Goal: Contribute content: Contribute content

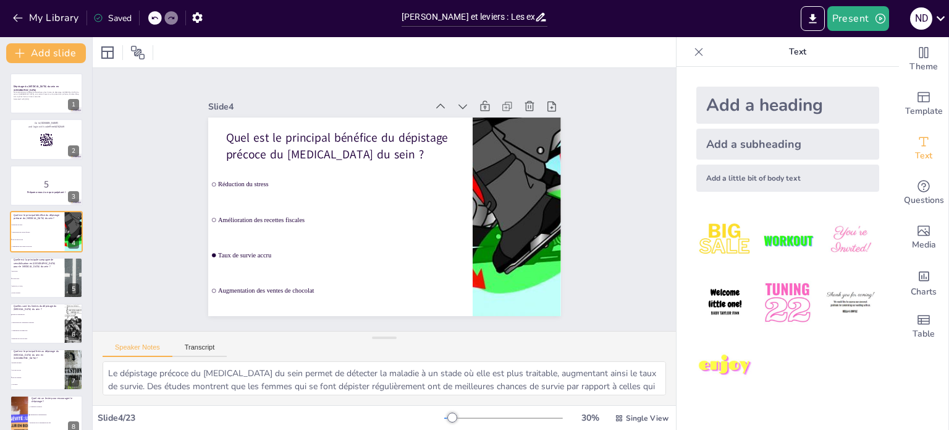
scroll to position [15, 0]
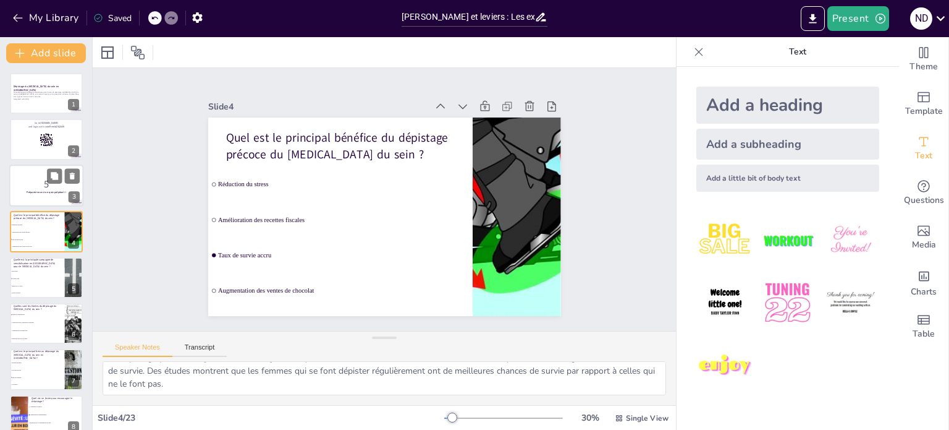
checkbox input "true"
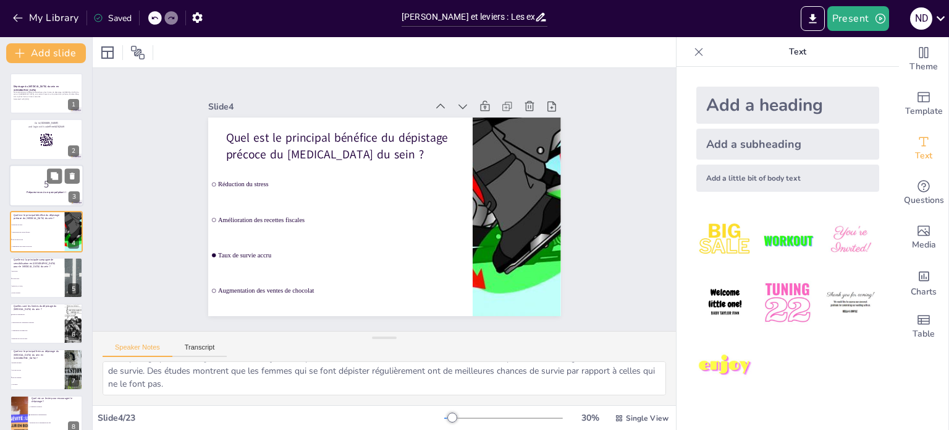
checkbox input "true"
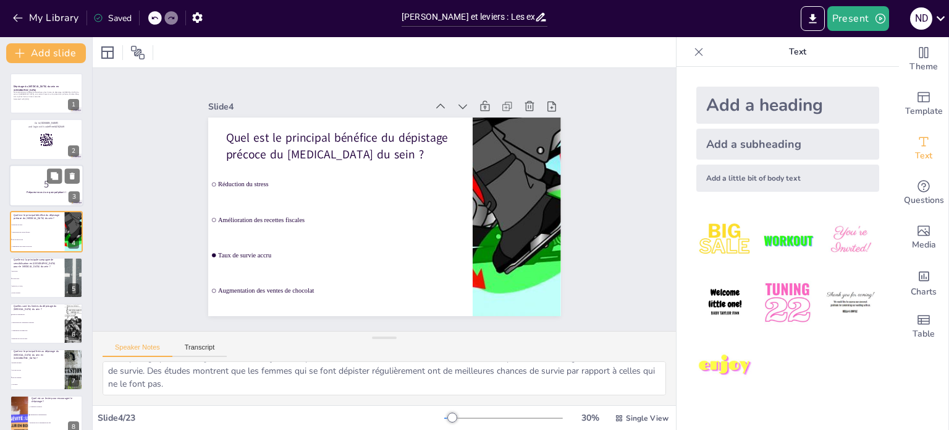
checkbox input "true"
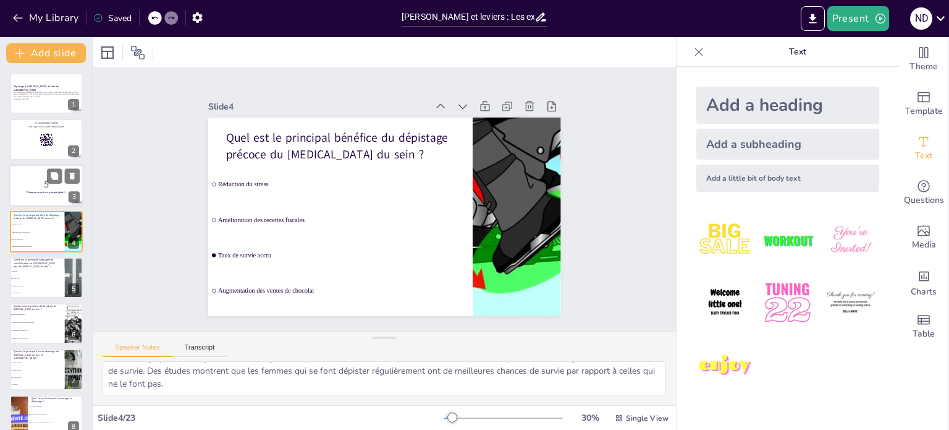
checkbox input "true"
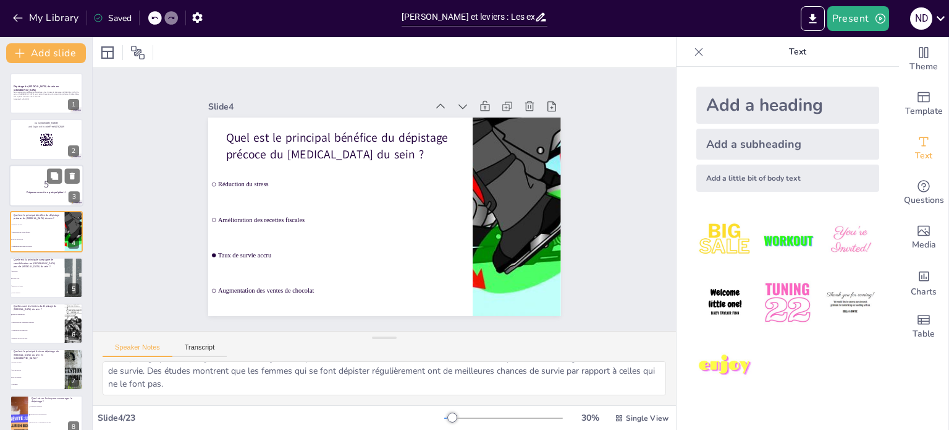
checkbox input "true"
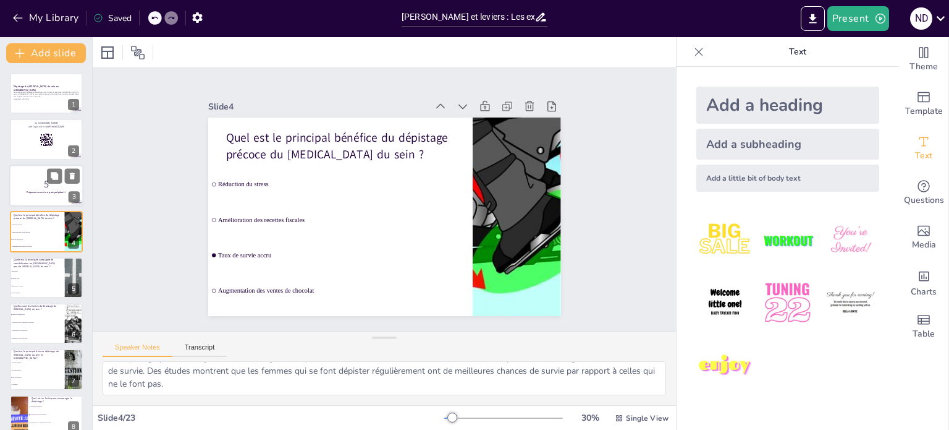
checkbox input "true"
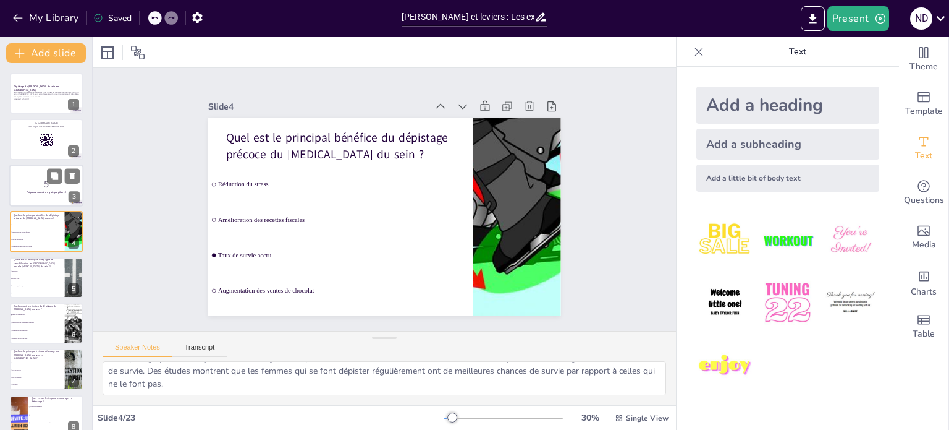
checkbox input "true"
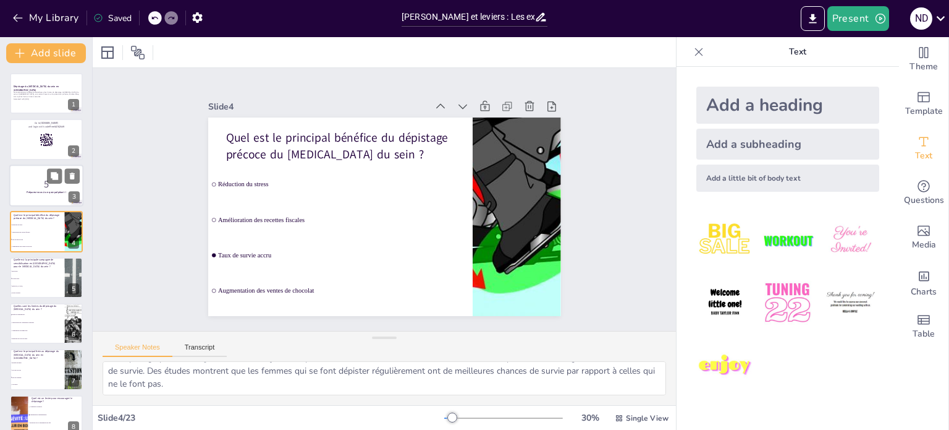
checkbox input "true"
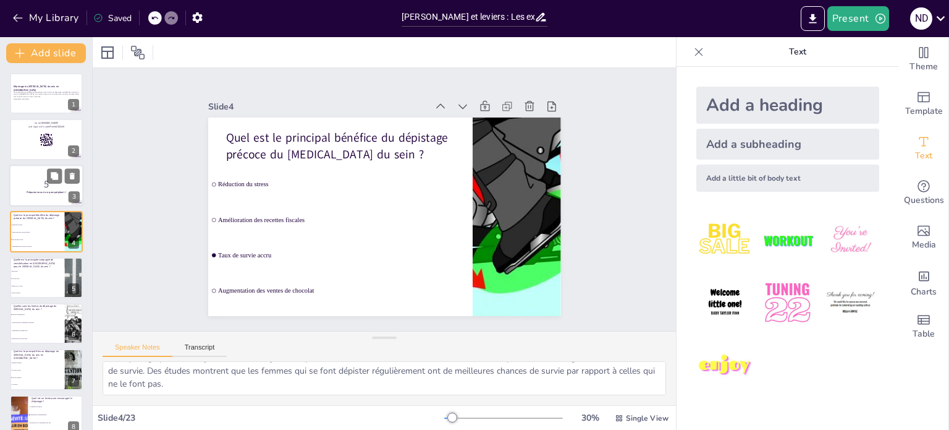
checkbox input "true"
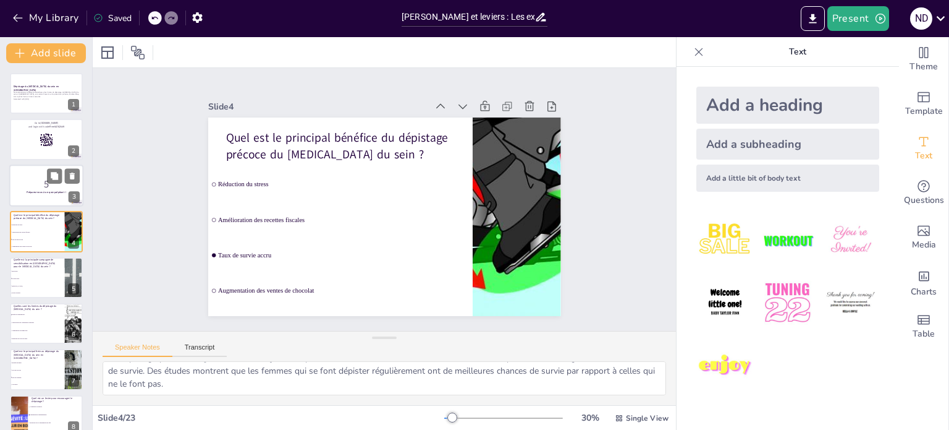
checkbox input "true"
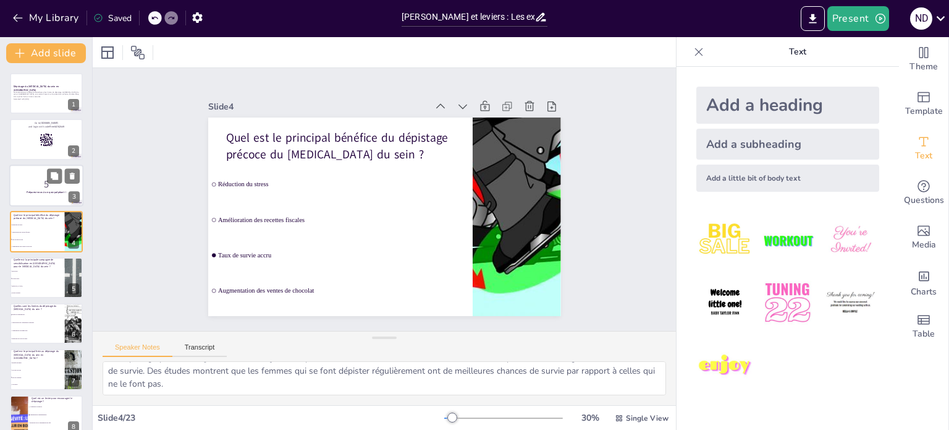
checkbox input "true"
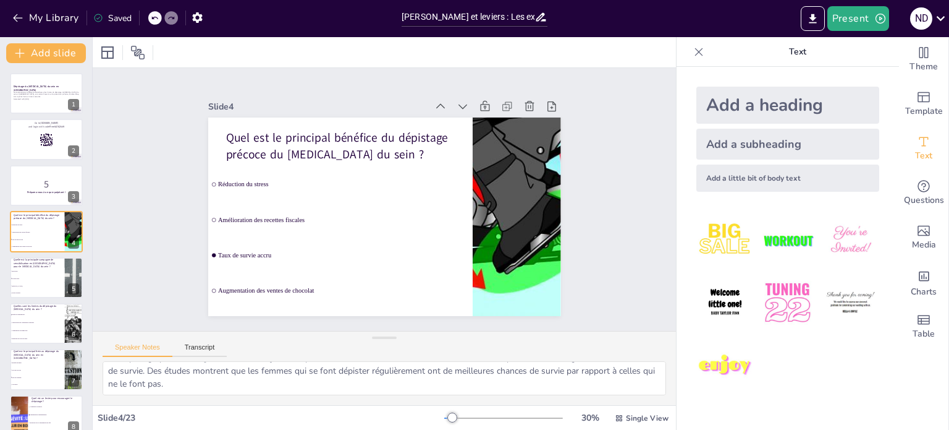
checkbox input "true"
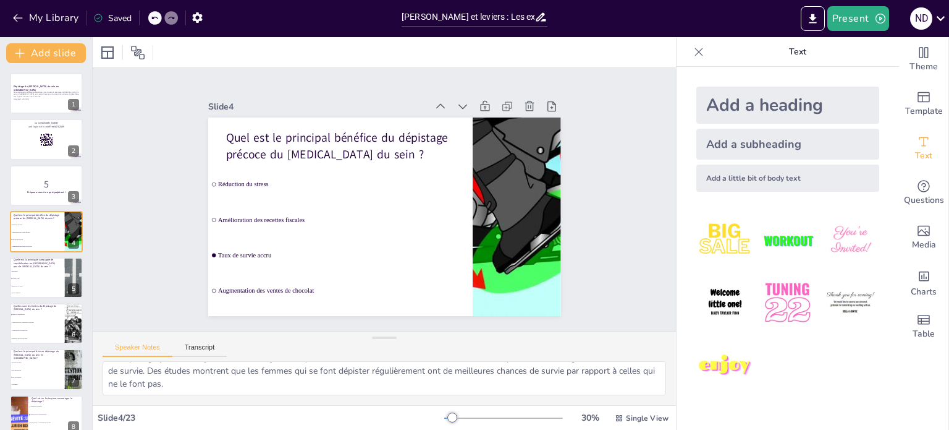
checkbox input "true"
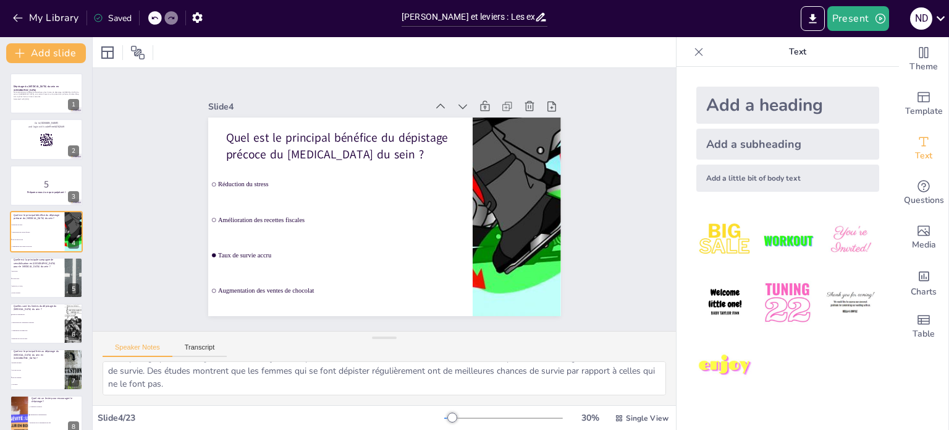
checkbox input "true"
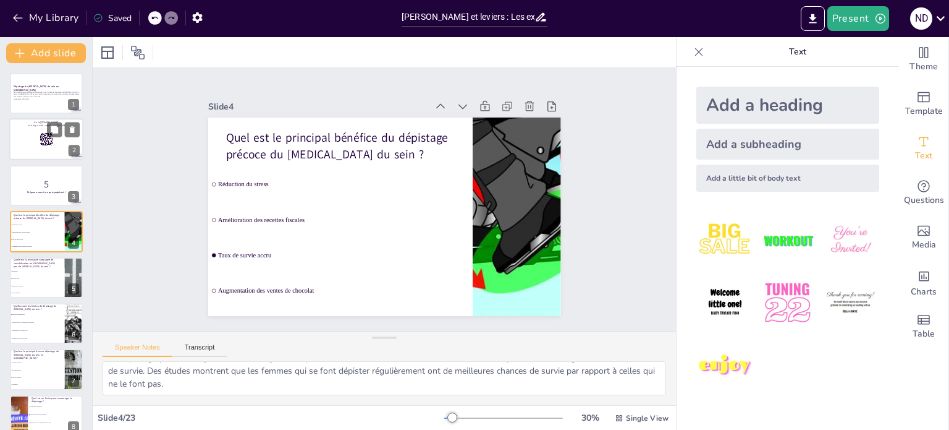
checkbox input "true"
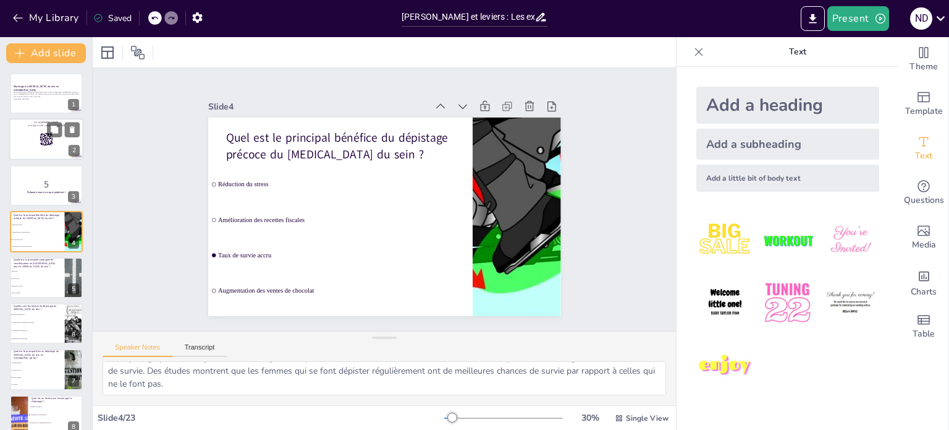
checkbox input "true"
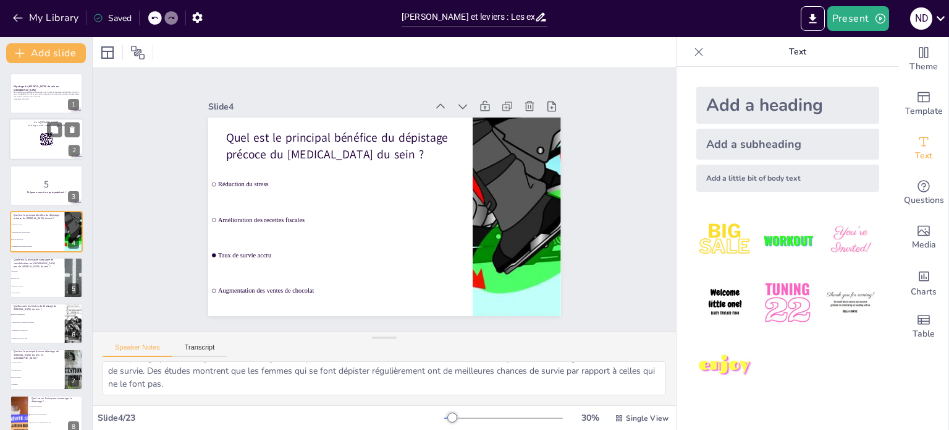
checkbox input "true"
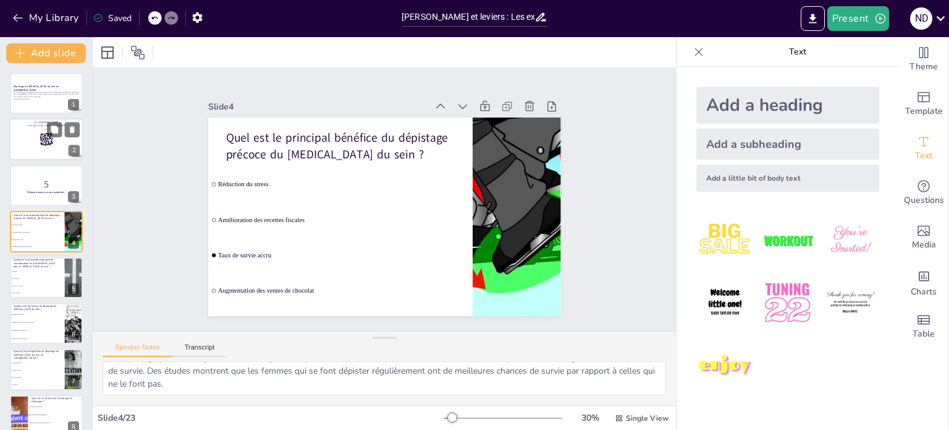
checkbox input "true"
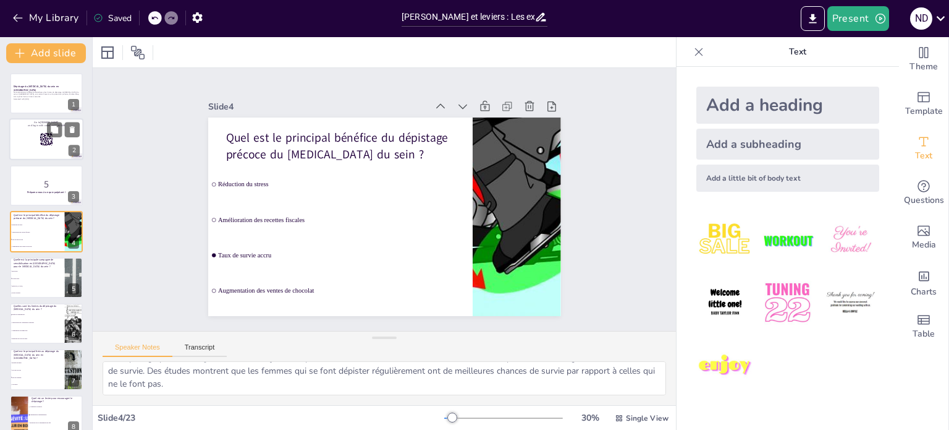
checkbox input "true"
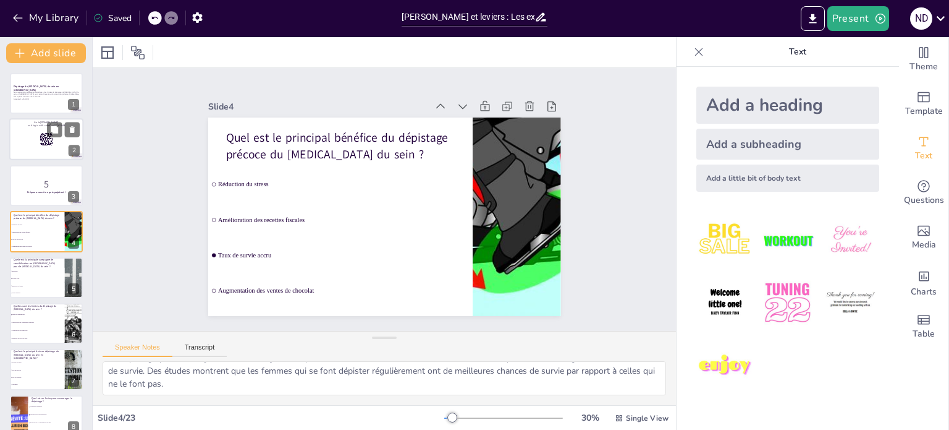
checkbox input "true"
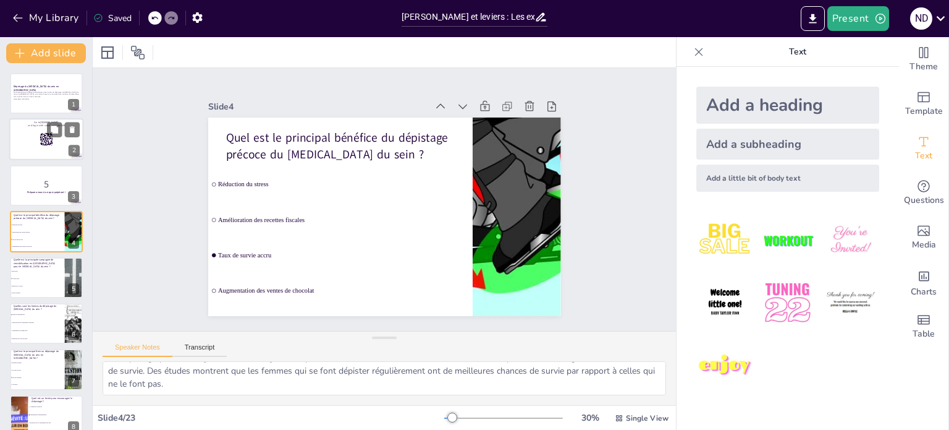
checkbox input "true"
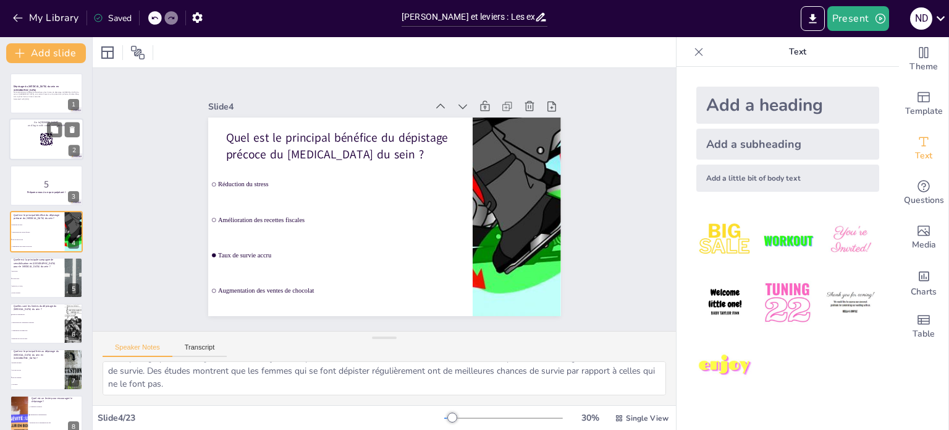
checkbox input "true"
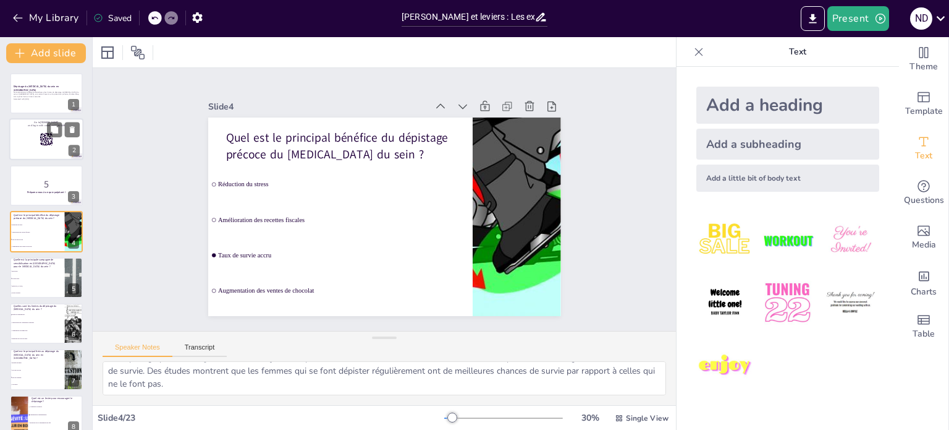
checkbox input "true"
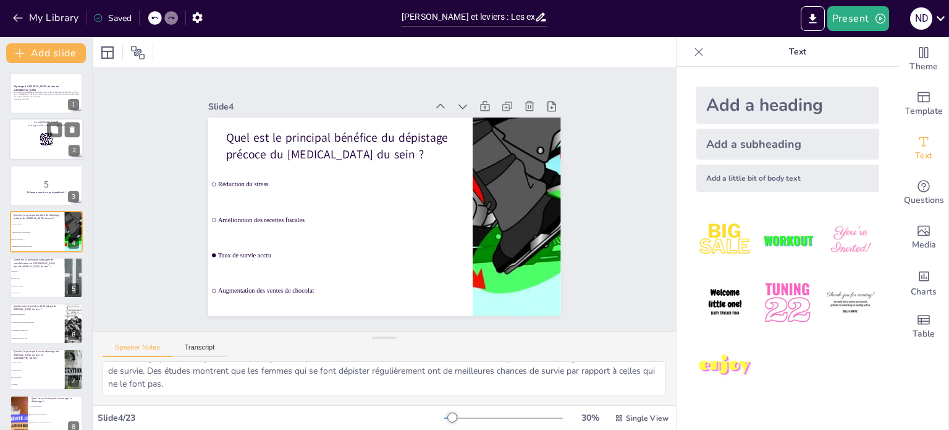
checkbox input "true"
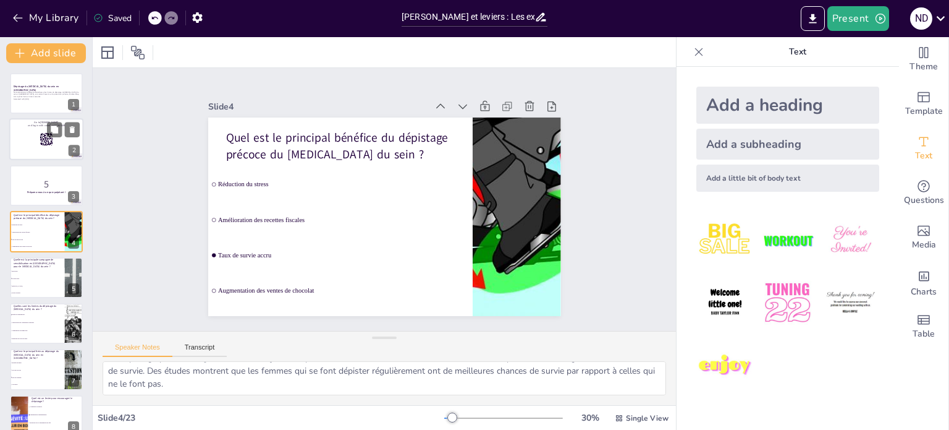
checkbox input "true"
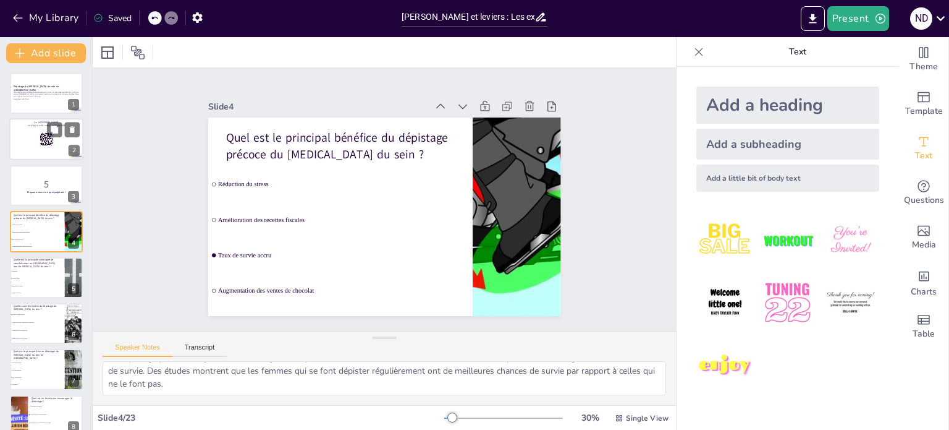
checkbox input "true"
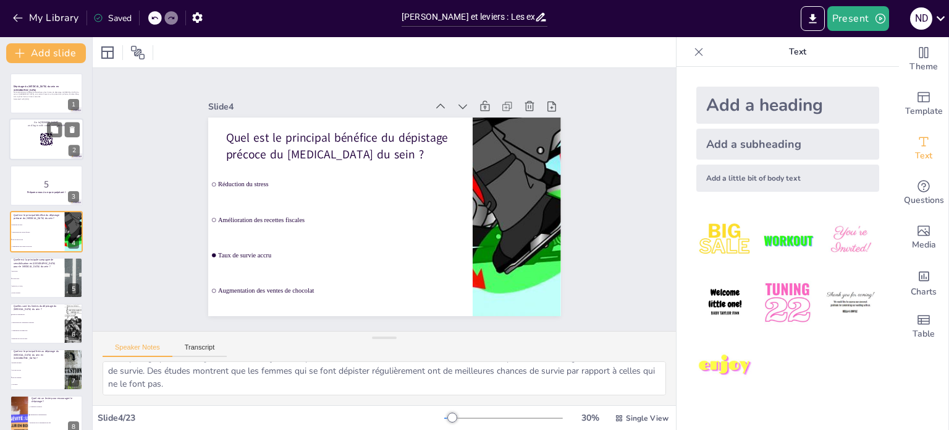
checkbox input "true"
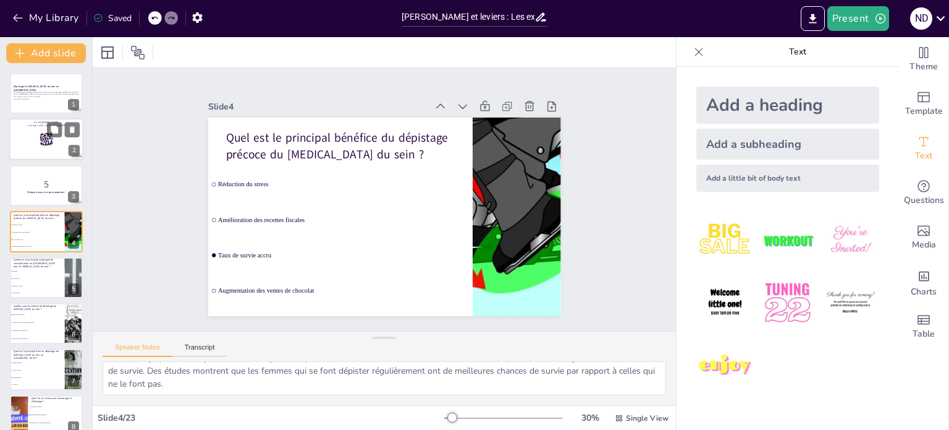
checkbox input "true"
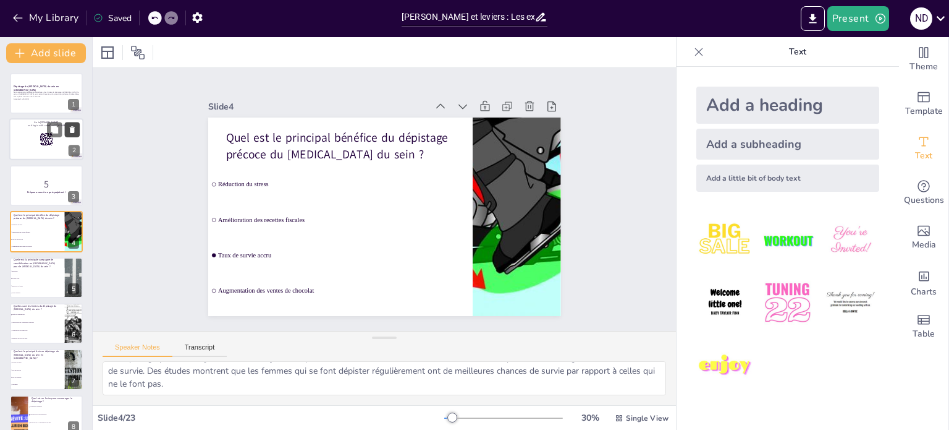
checkbox input "true"
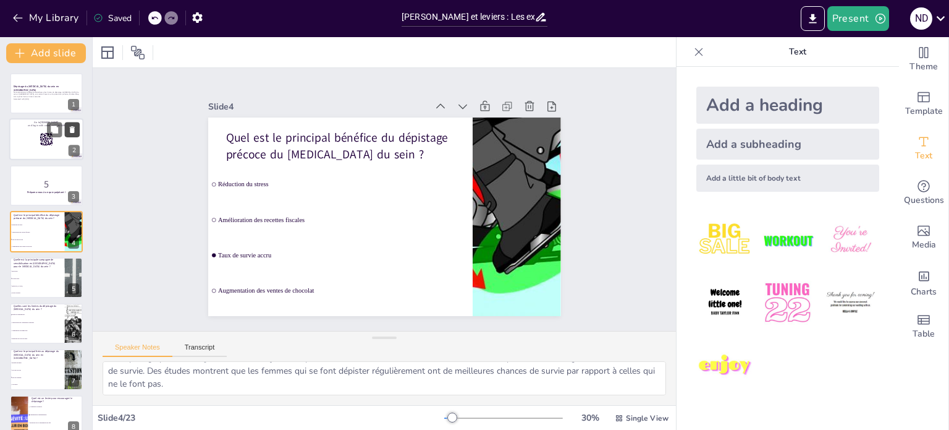
checkbox input "true"
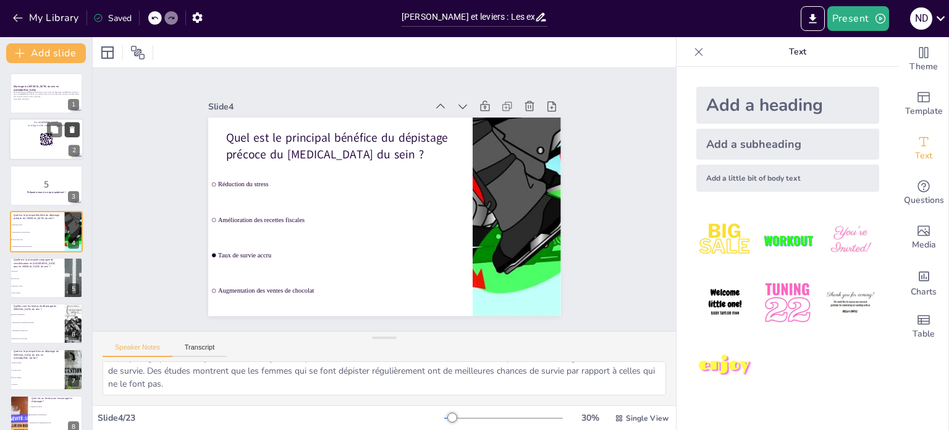
checkbox input "true"
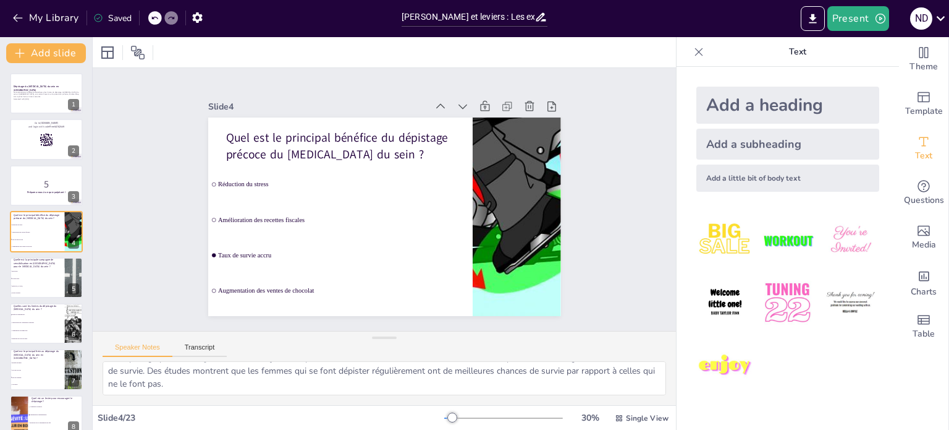
checkbox input "true"
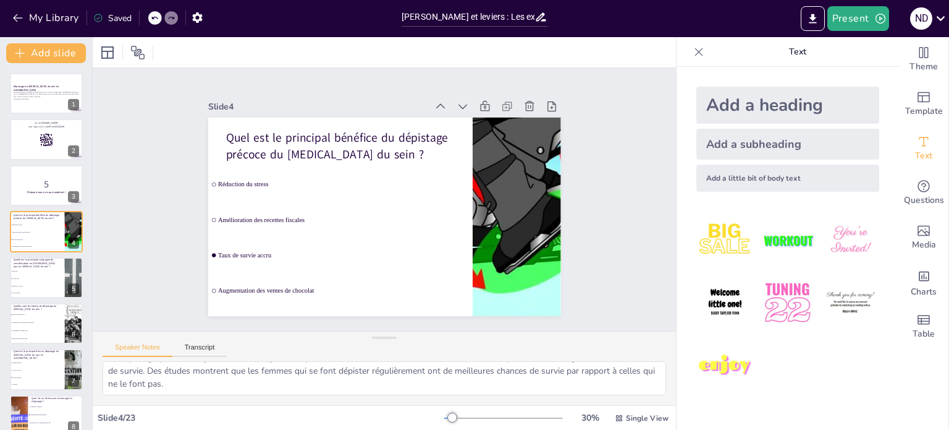
checkbox input "true"
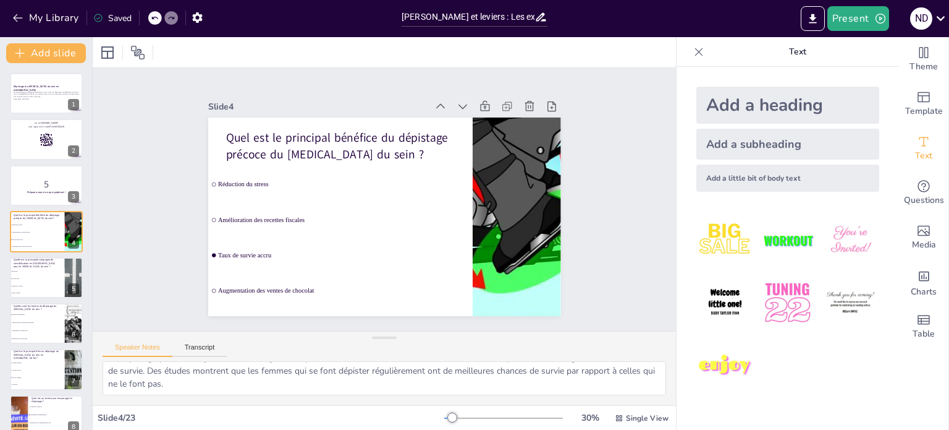
checkbox input "true"
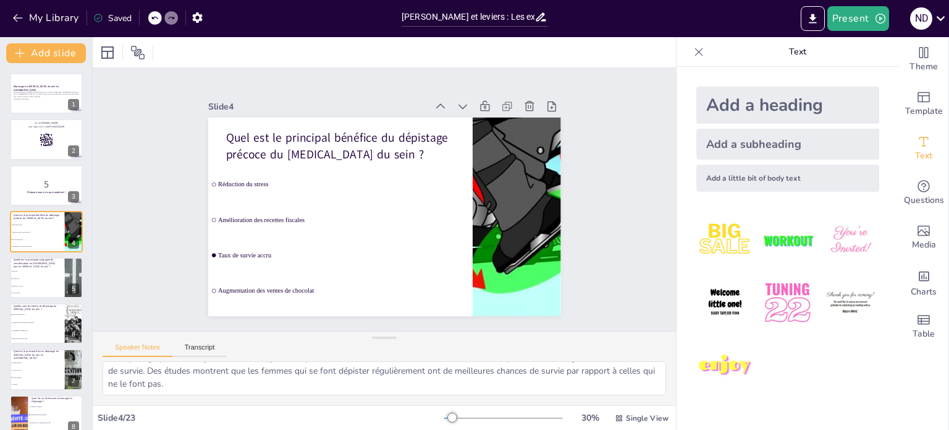
checkbox input "true"
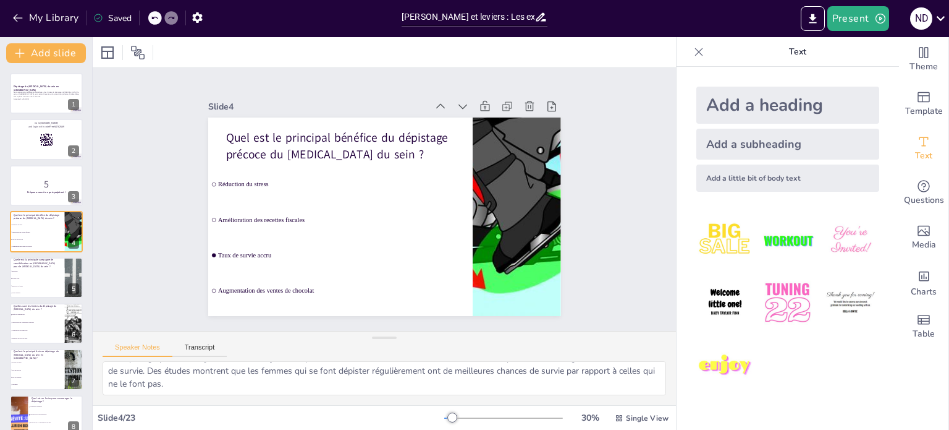
checkbox input "true"
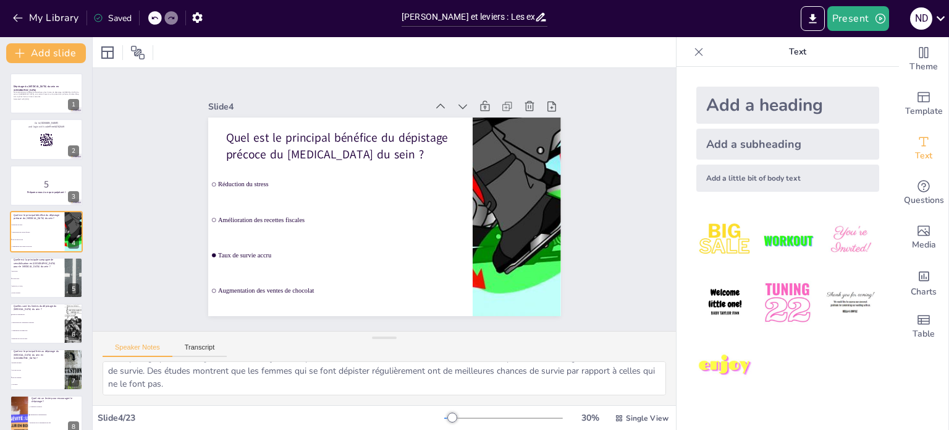
checkbox input "true"
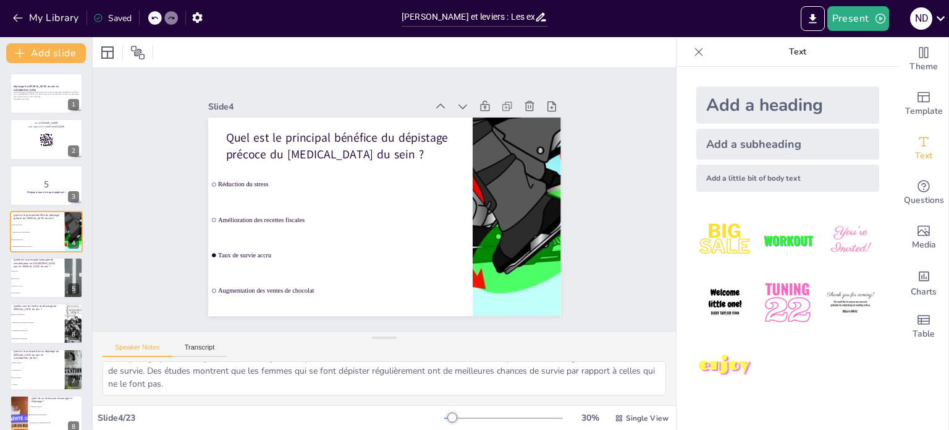
checkbox input "true"
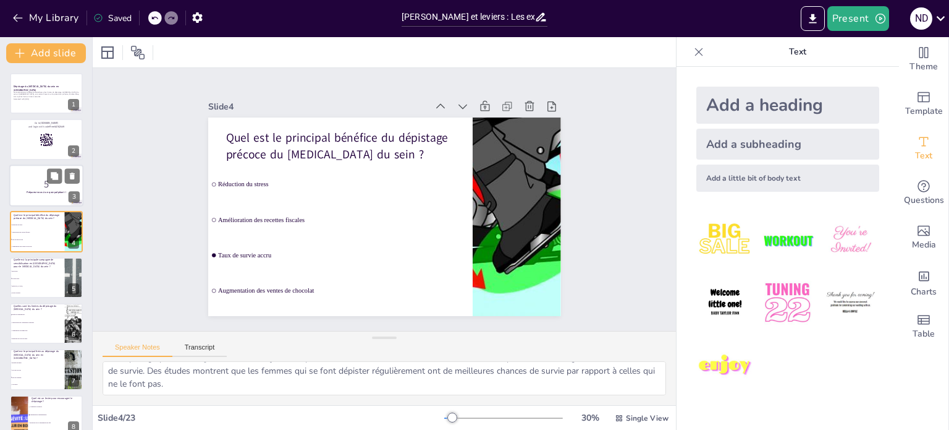
checkbox input "true"
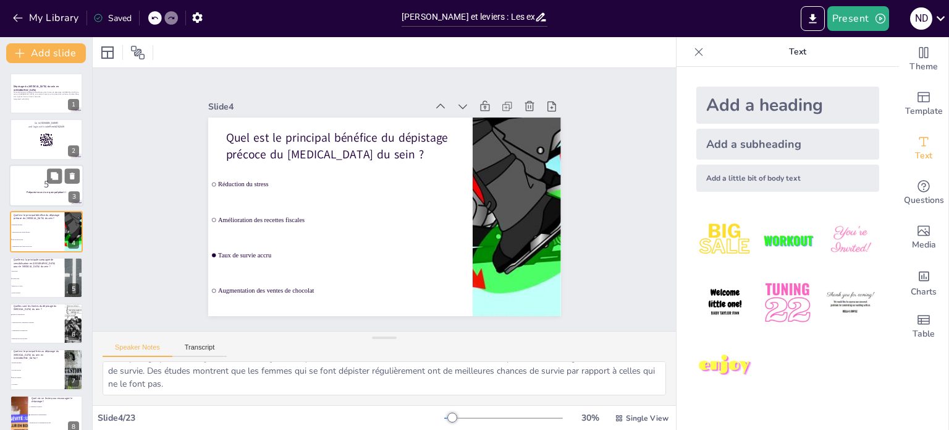
checkbox input "true"
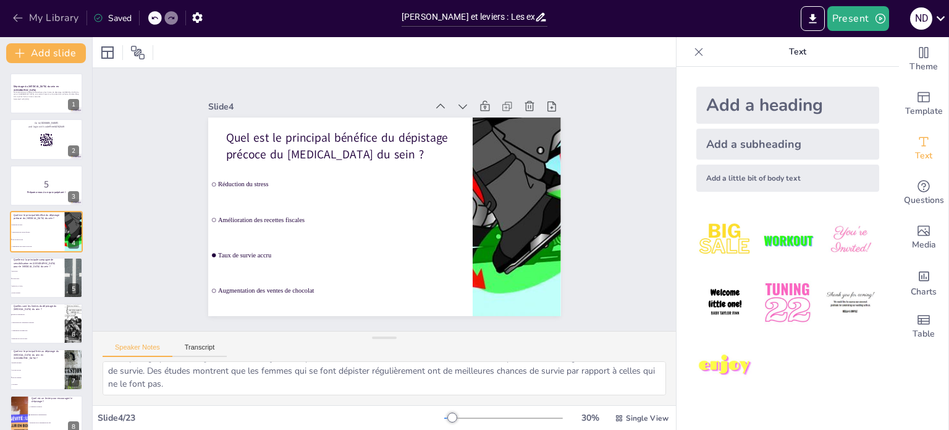
click at [23, 17] on icon "button" at bounding box center [18, 18] width 12 height 12
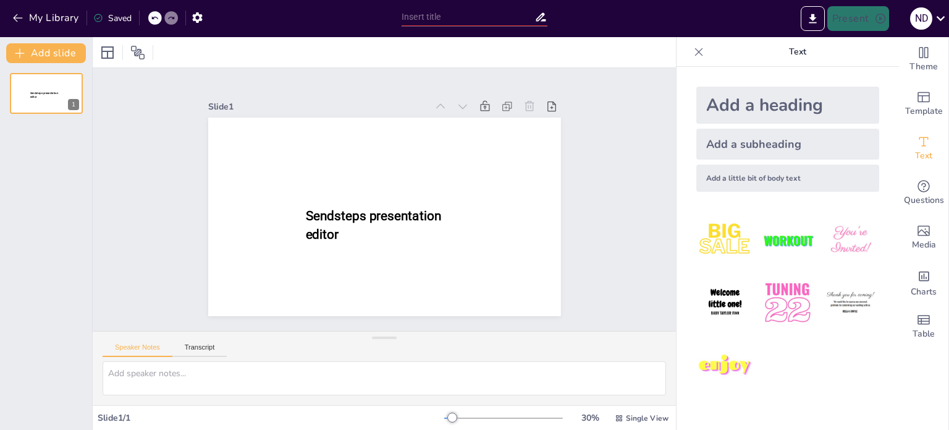
type input "Dépistage du Cancer du Sein : Mythes et Réalités"
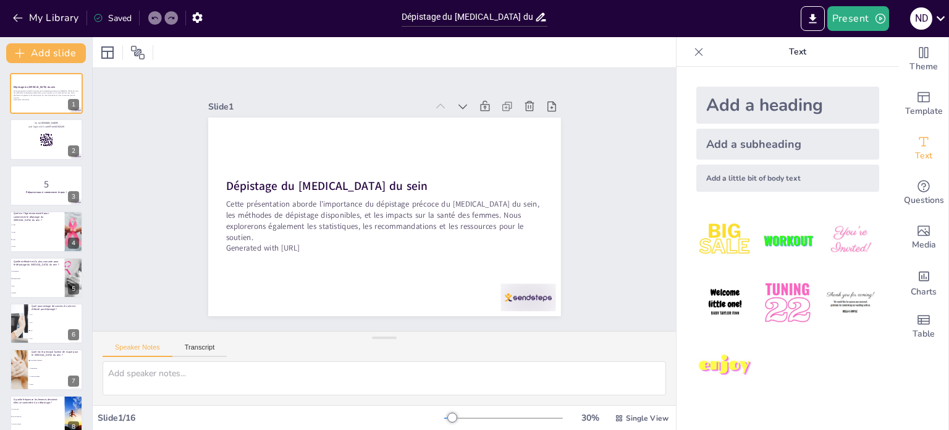
checkbox input "true"
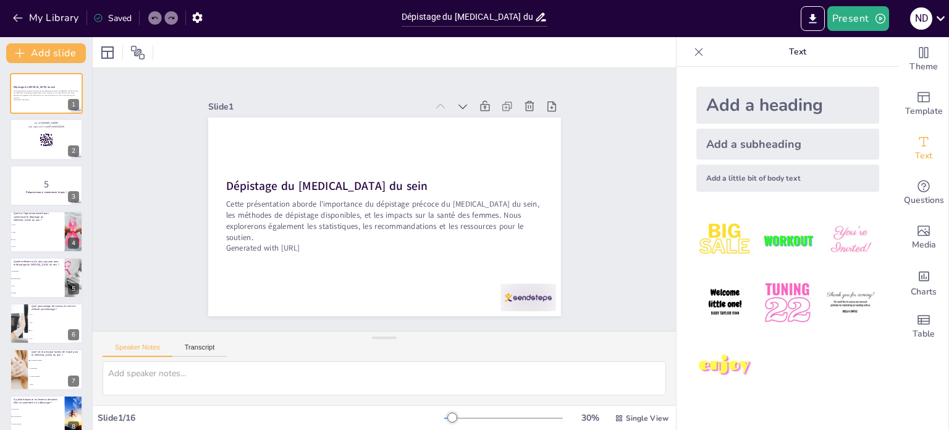
checkbox input "true"
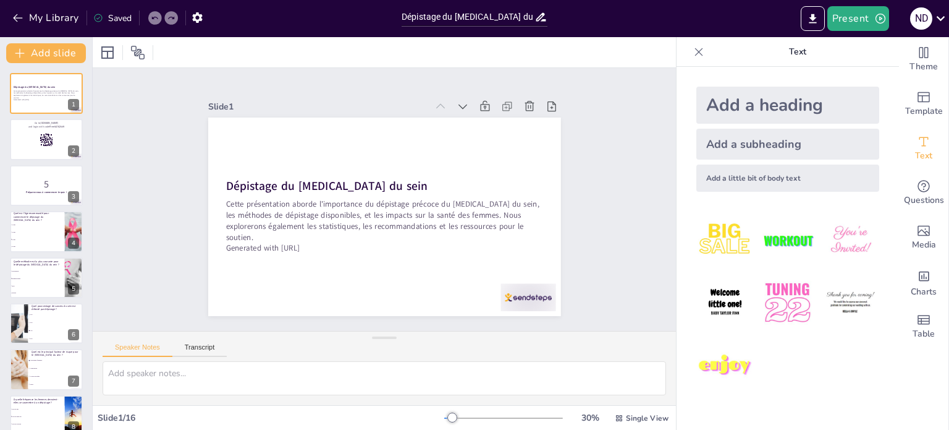
checkbox input "true"
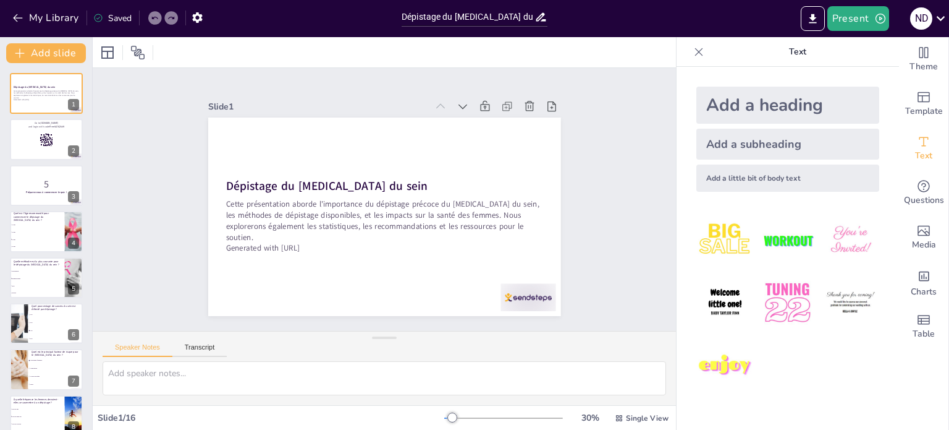
checkbox input "true"
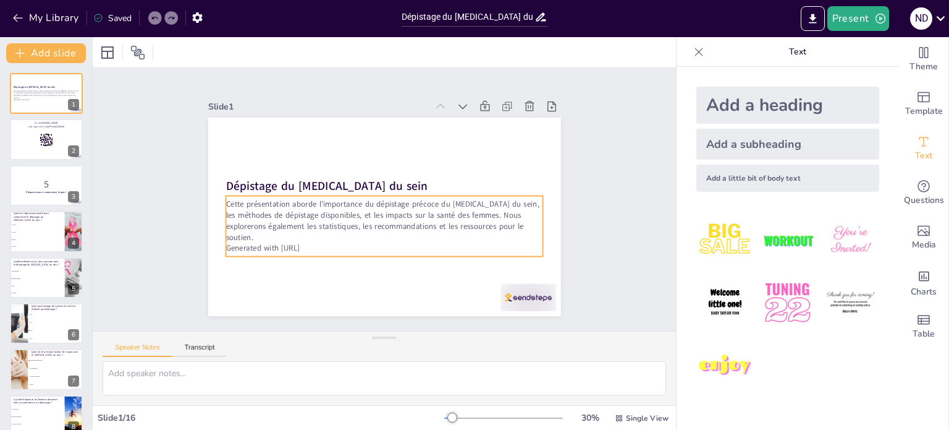
checkbox input "true"
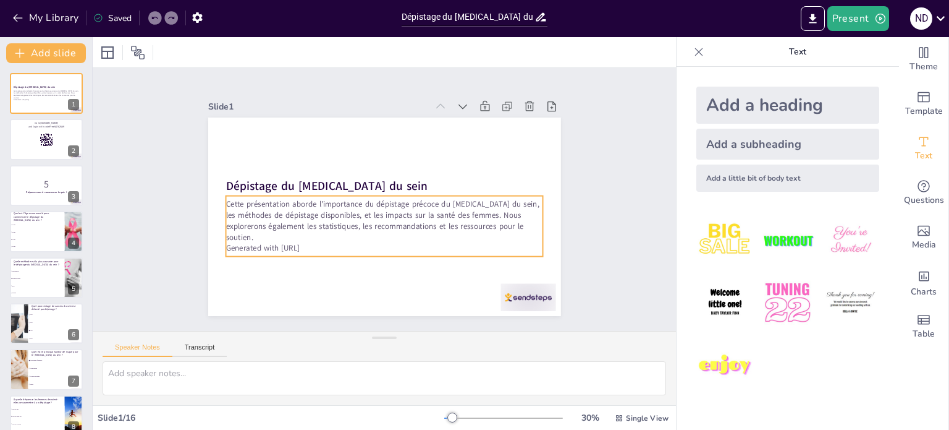
checkbox input "true"
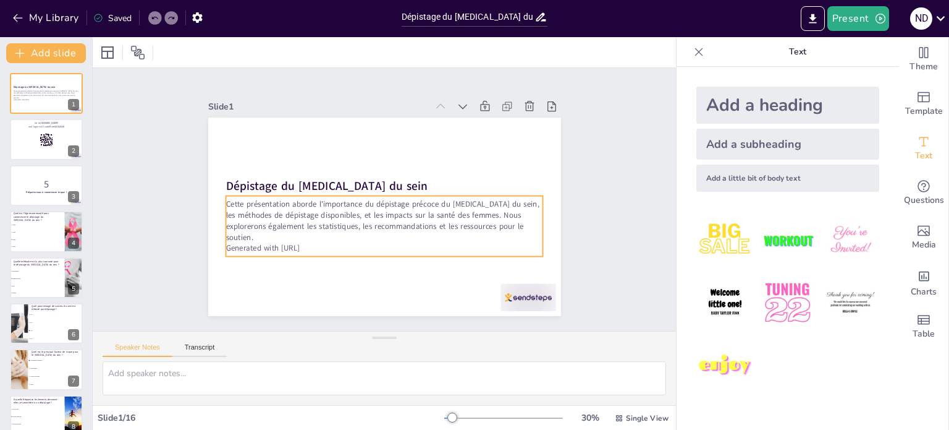
checkbox input "true"
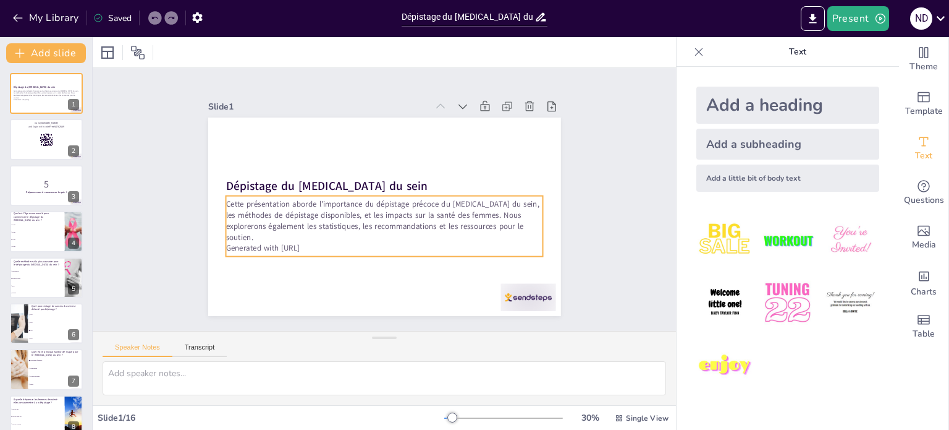
checkbox input "true"
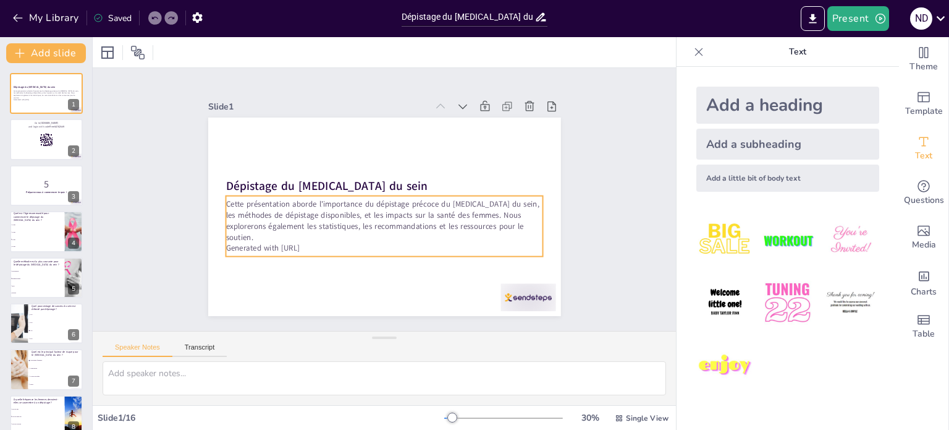
checkbox input "true"
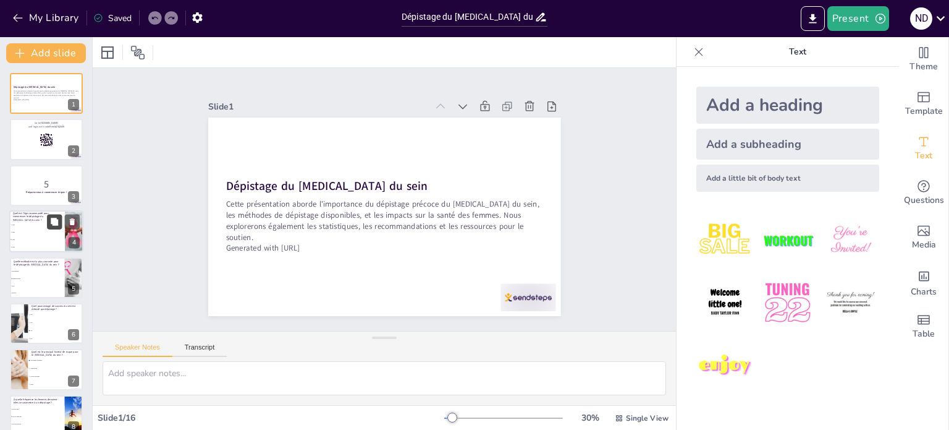
checkbox input "true"
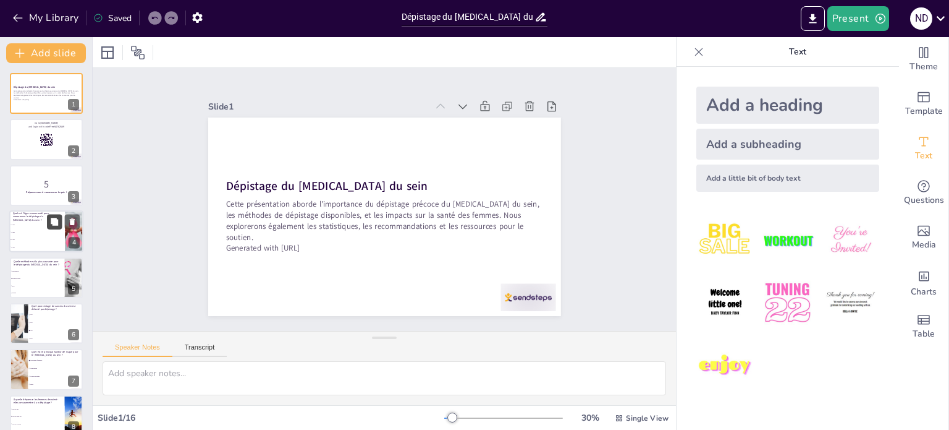
checkbox input "true"
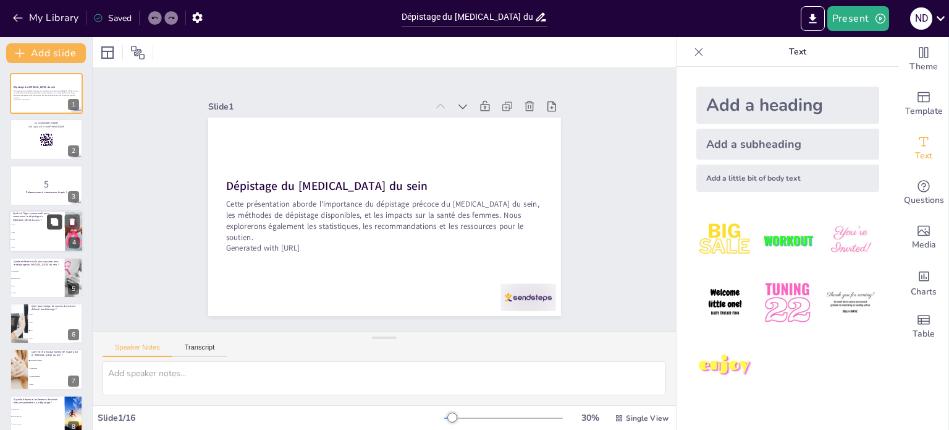
checkbox input "true"
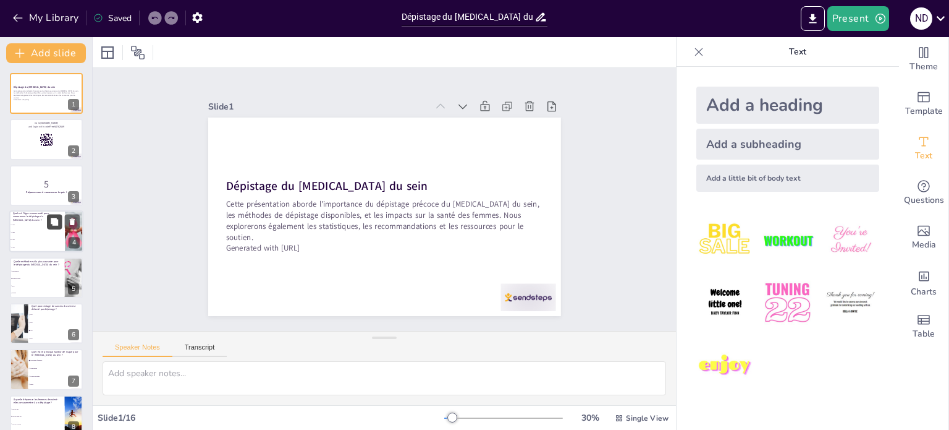
checkbox input "true"
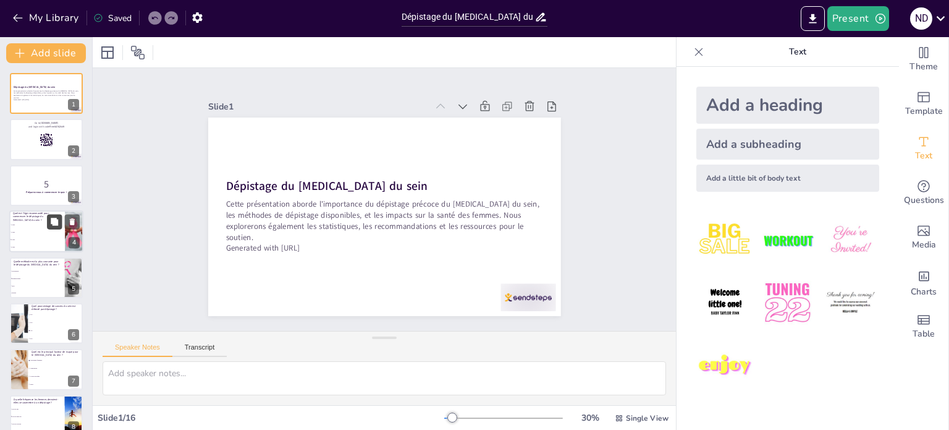
checkbox input "true"
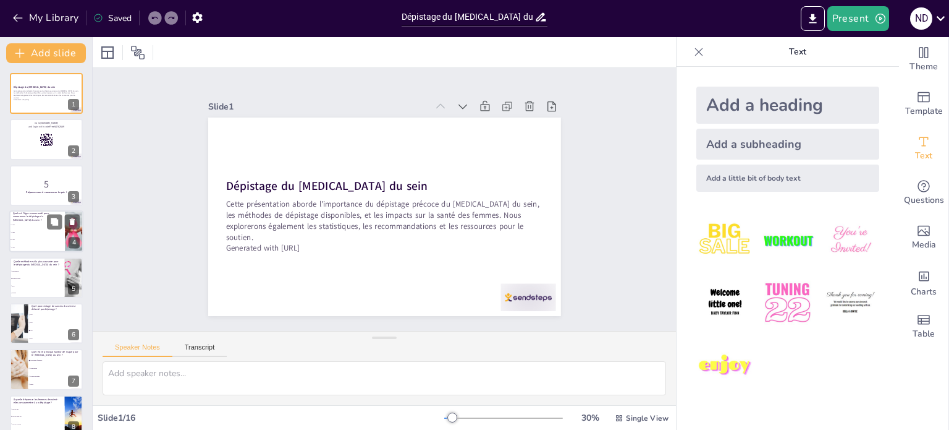
checkbox input "true"
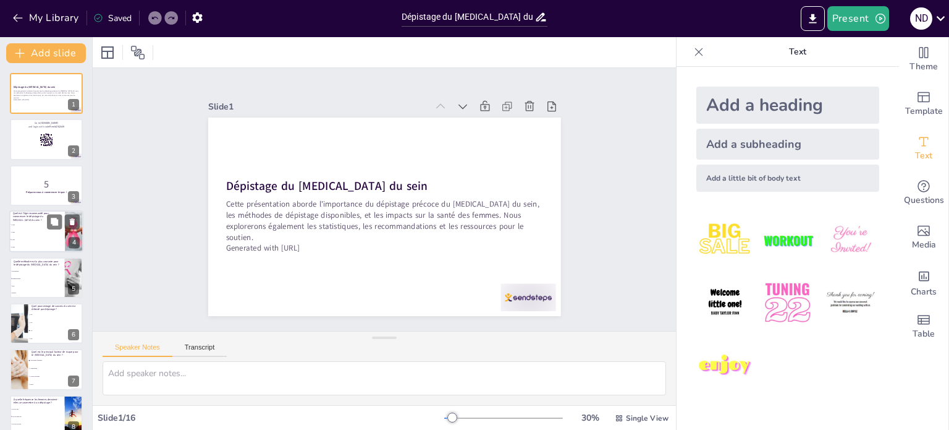
checkbox input "true"
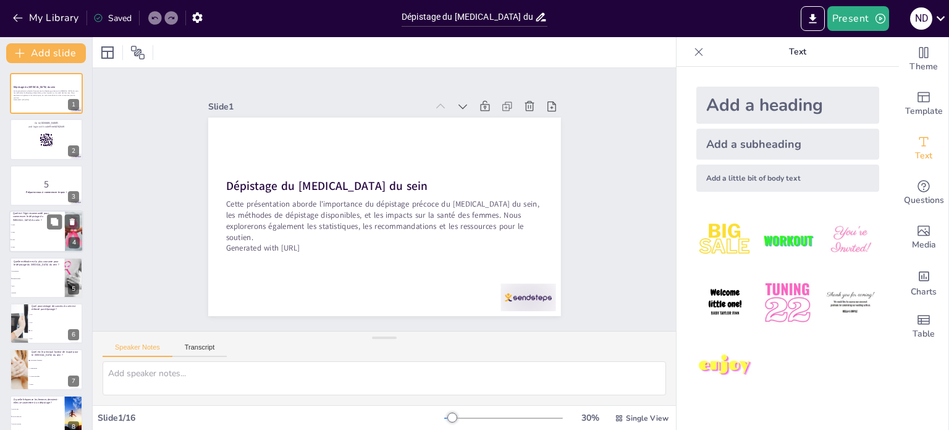
checkbox input "true"
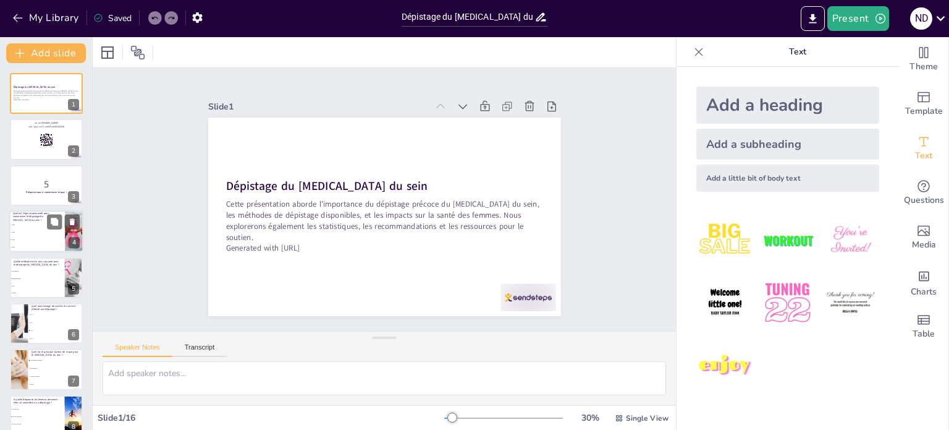
checkbox input "true"
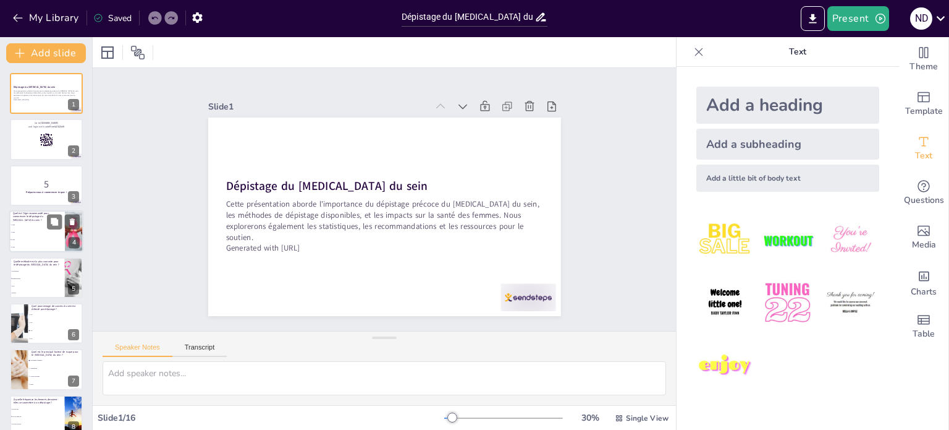
checkbox input "true"
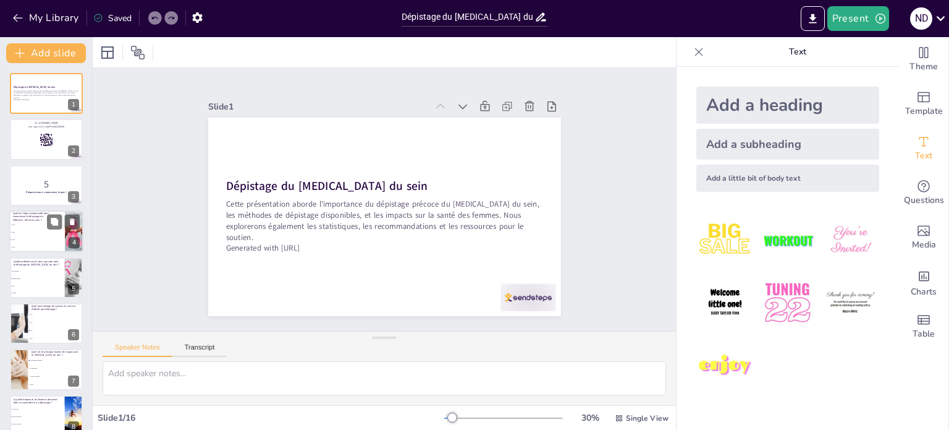
checkbox input "true"
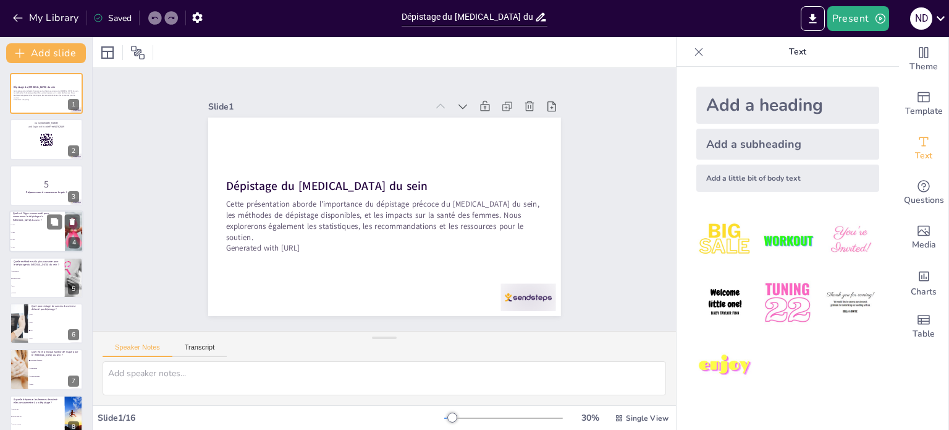
checkbox input "true"
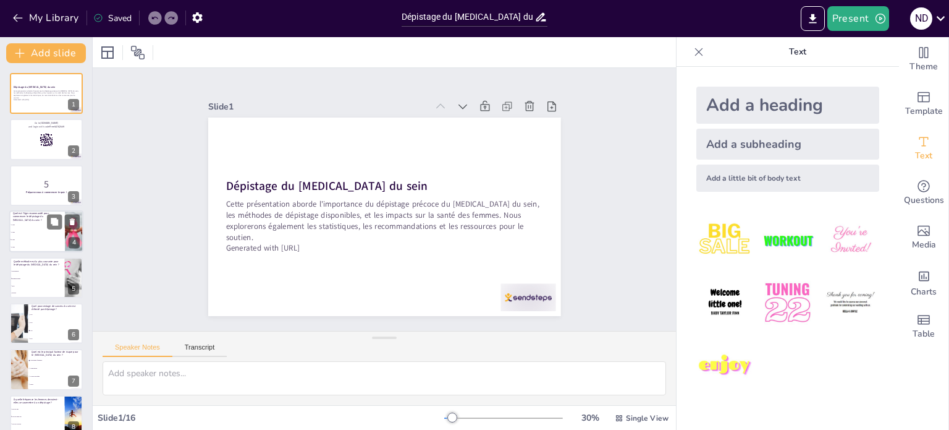
checkbox input "true"
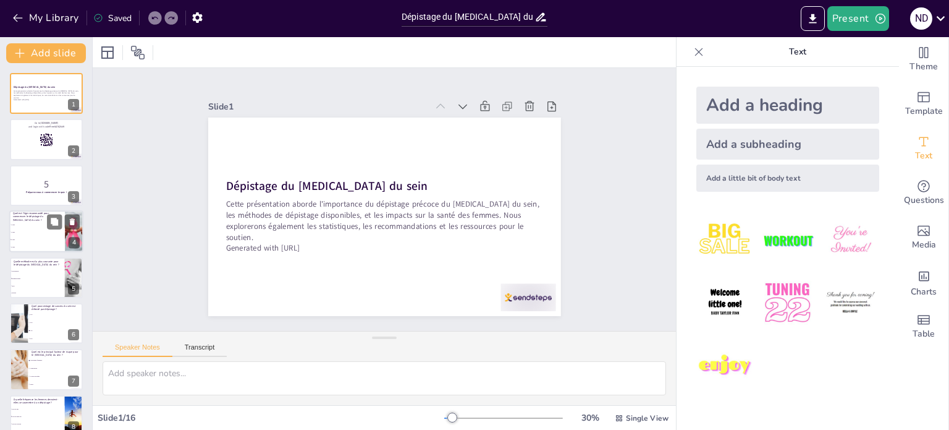
checkbox input "true"
click at [49, 239] on span "50 ans" at bounding box center [37, 240] width 53 height 2
checkbox input "true"
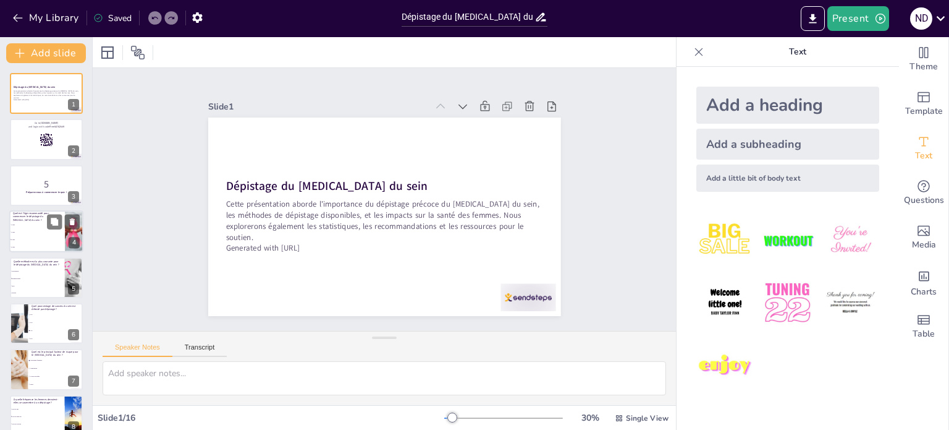
checkbox input "true"
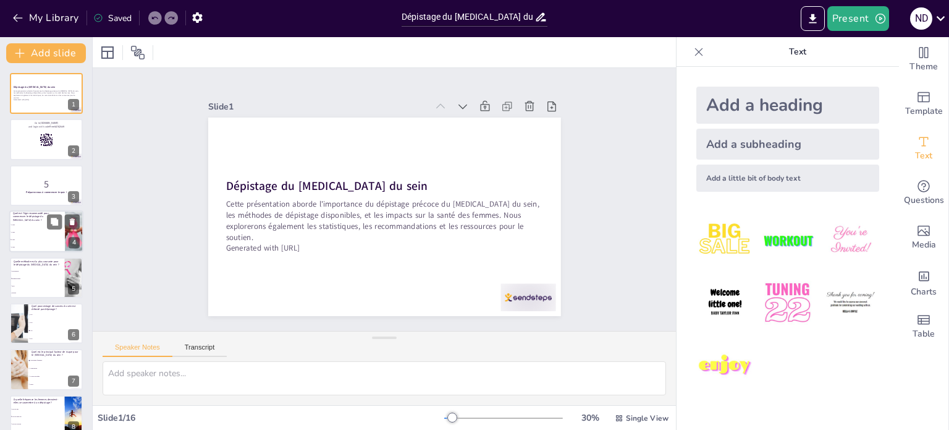
checkbox input "true"
type textarea "Le dépistage du cancer du sein est généralement recommandé à partir de 50 ans p…"
checkbox input "true"
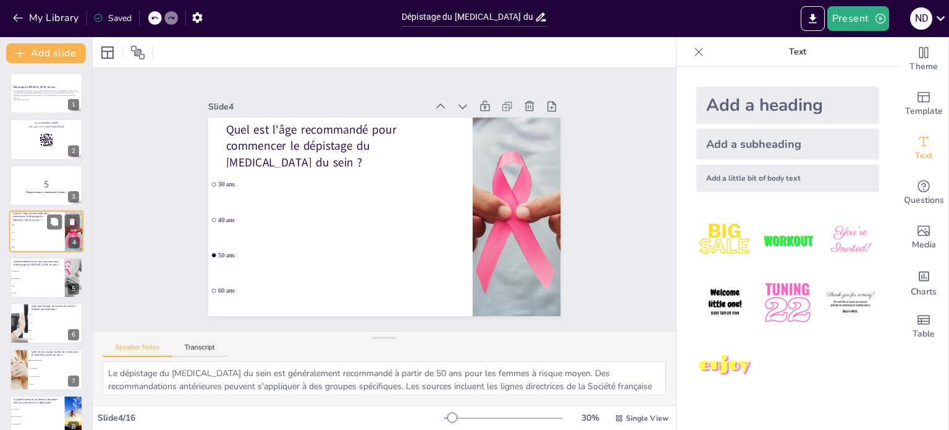
checkbox input "true"
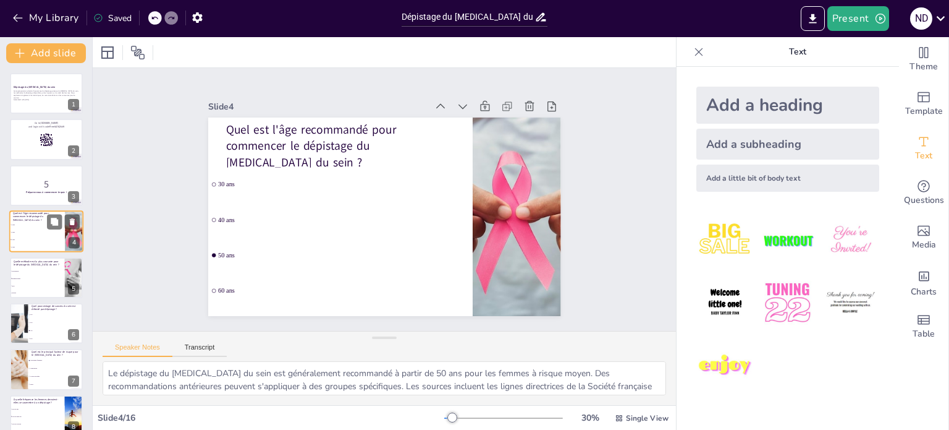
checkbox input "true"
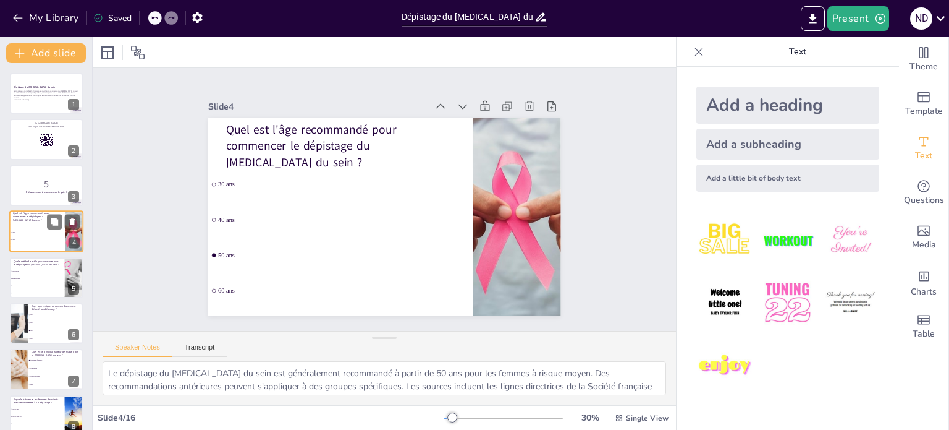
checkbox input "true"
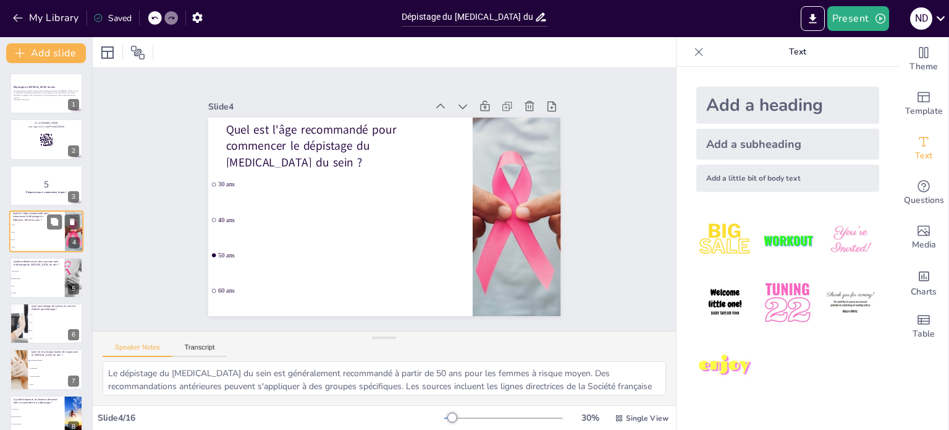
checkbox input "true"
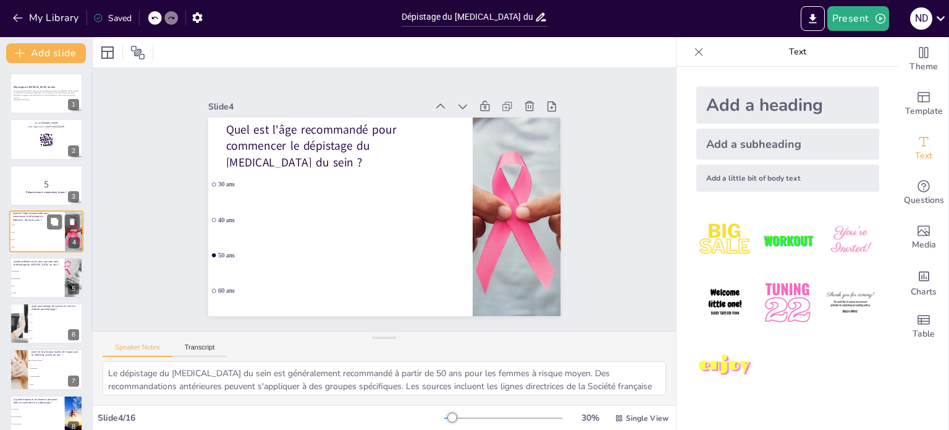
checkbox input "true"
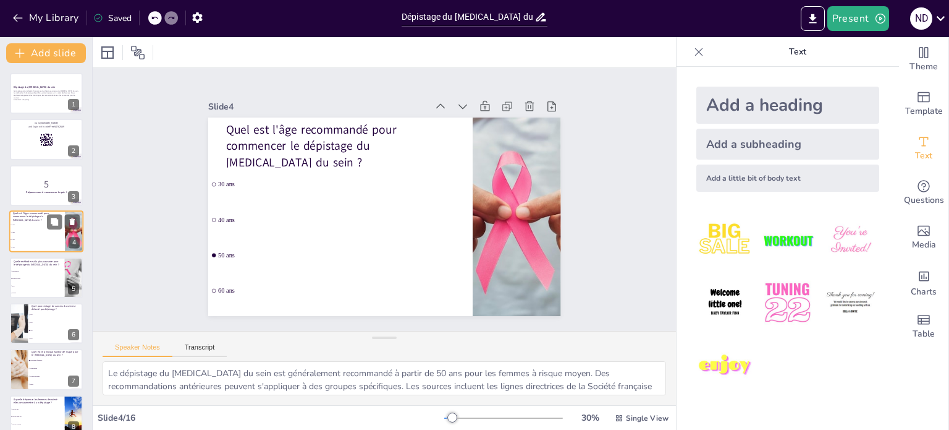
checkbox input "true"
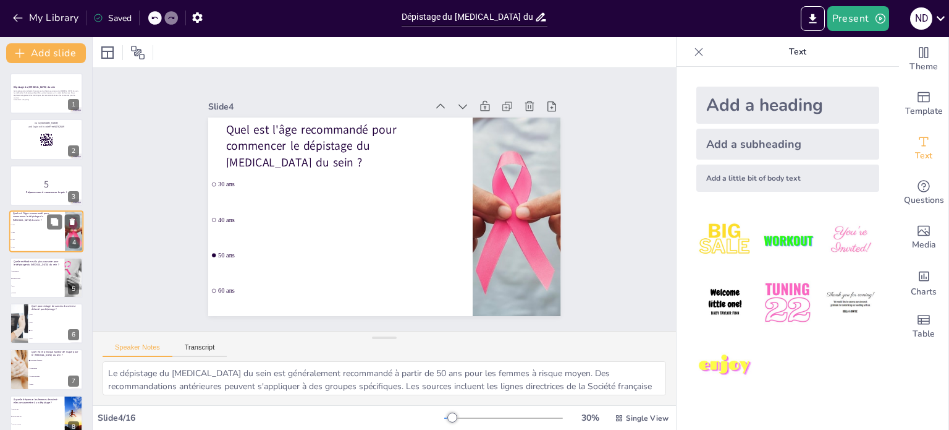
checkbox input "true"
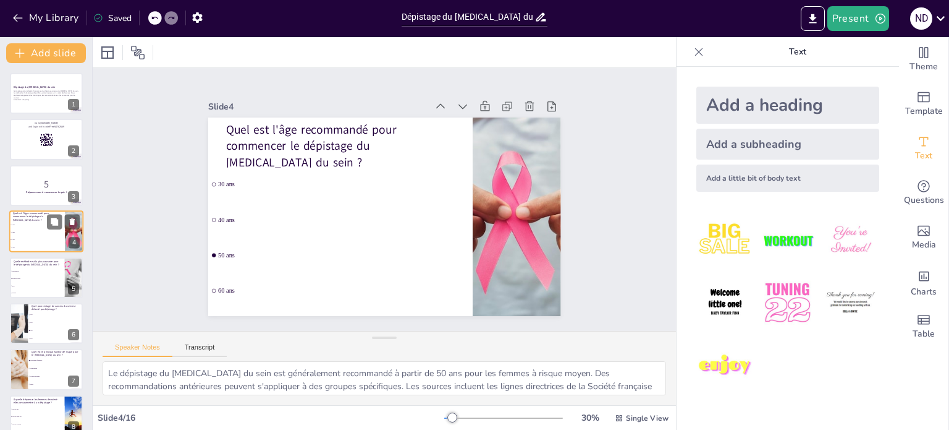
checkbox input "true"
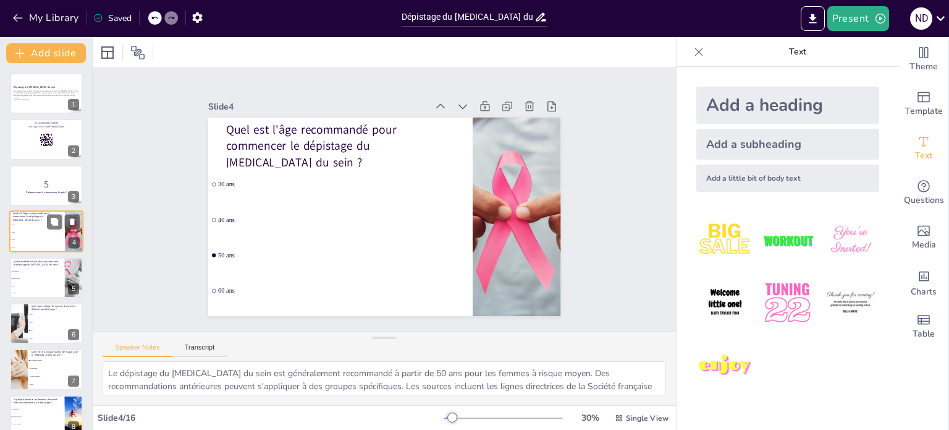
checkbox input "true"
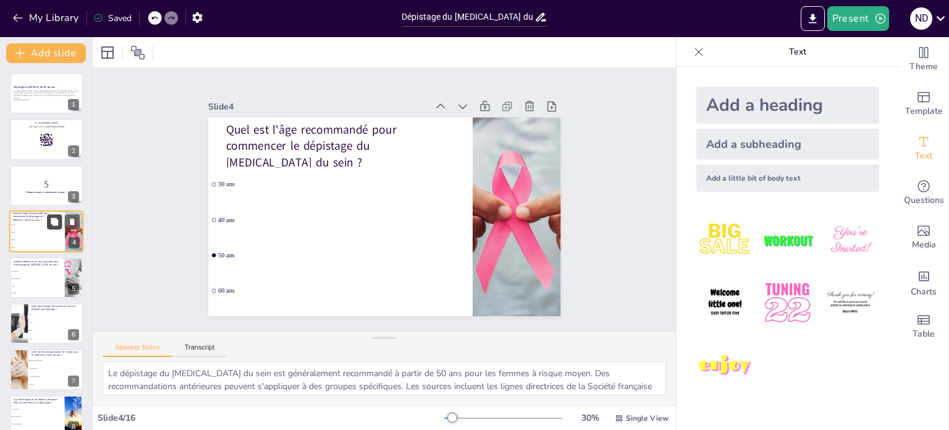
checkbox input "true"
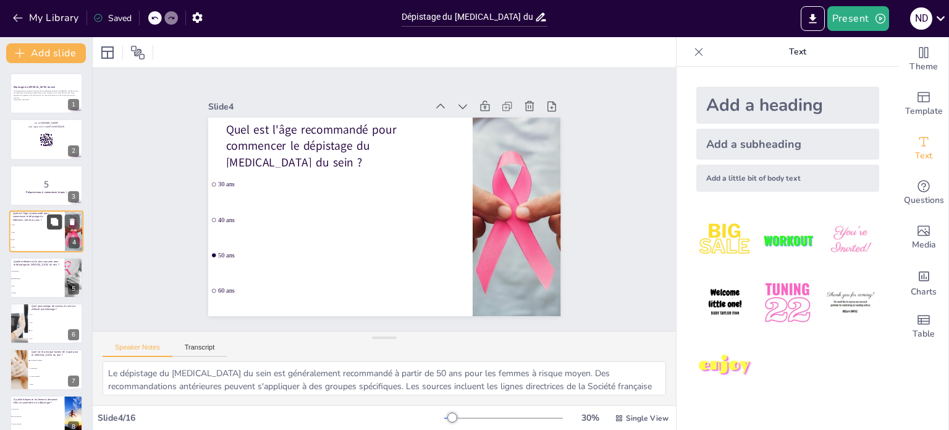
checkbox input "true"
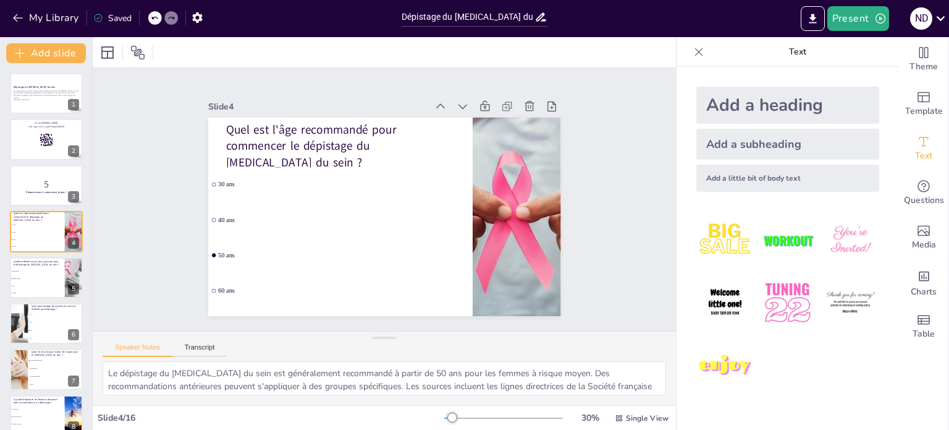
checkbox input "true"
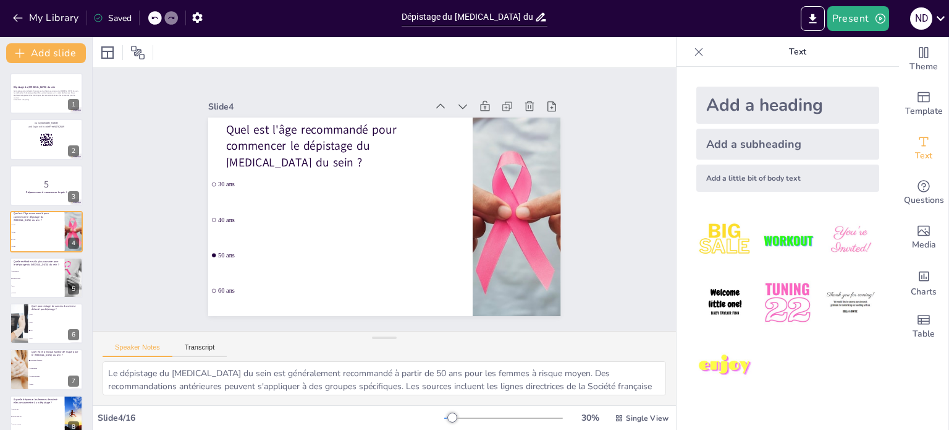
checkbox input "true"
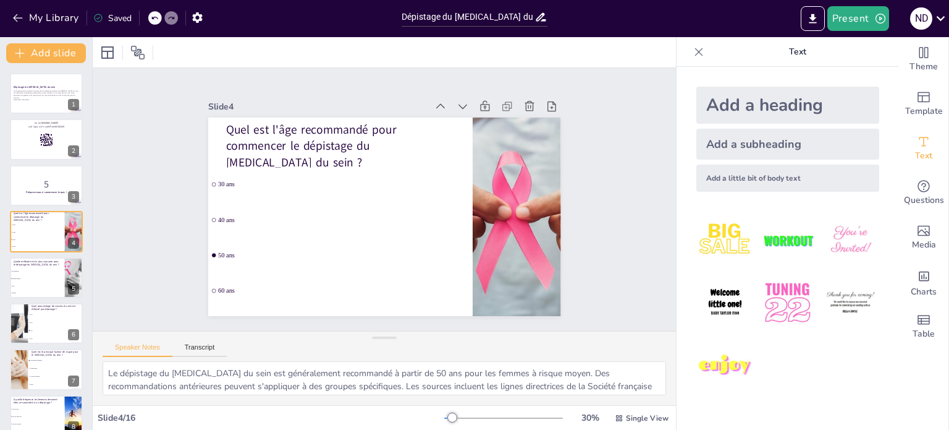
checkbox input "true"
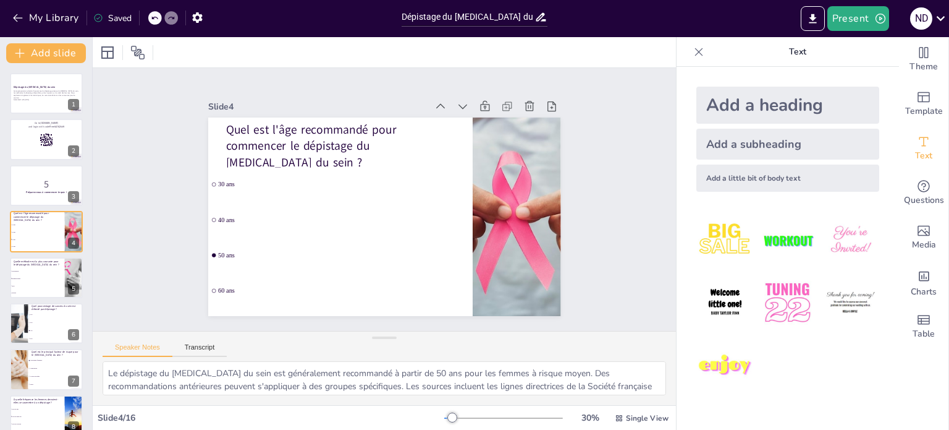
checkbox input "true"
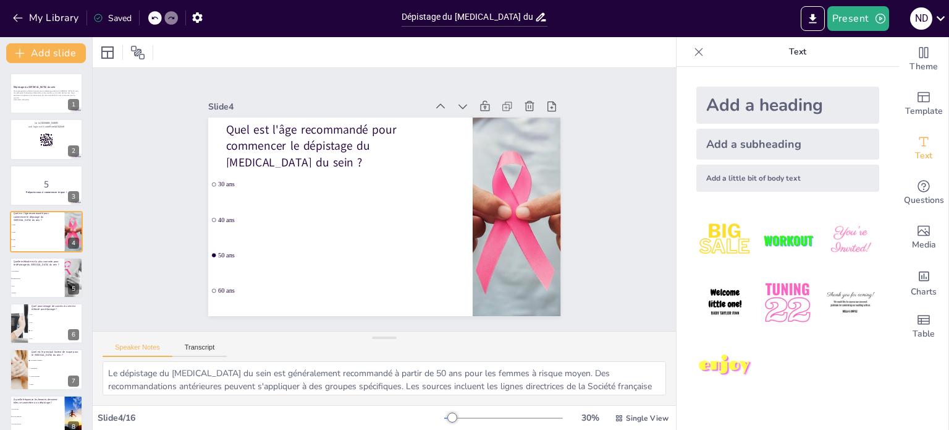
checkbox input "true"
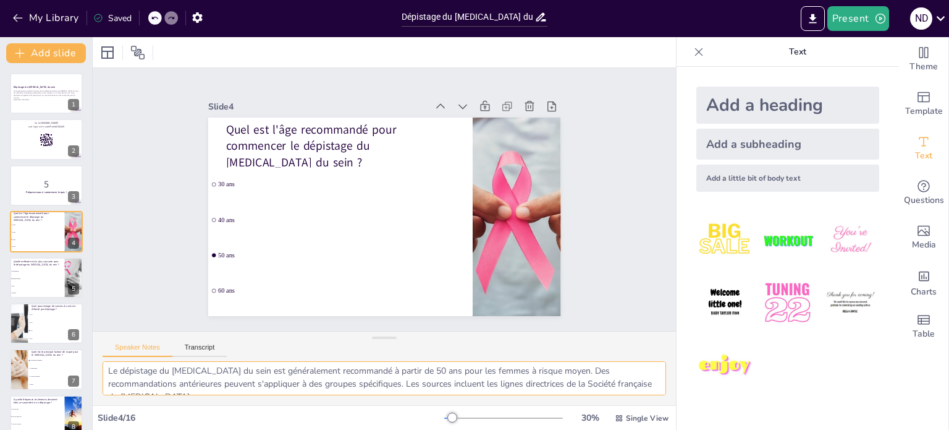
drag, startPoint x: 253, startPoint y: 389, endPoint x: 383, endPoint y: 430, distance: 135.9
click at [383, 429] on html "My Library Saved Dépistage du Cancer du Sein : Mythes et Réalités Present n d D…" at bounding box center [474, 215] width 949 height 430
click at [536, 384] on textarea "Le dépistage du cancer du sein est généralement recommandé à partir de 50 ans p…" at bounding box center [385, 378] width 564 height 34
click at [37, 365] on li "Alimentation" at bounding box center [56, 369] width 56 height 8
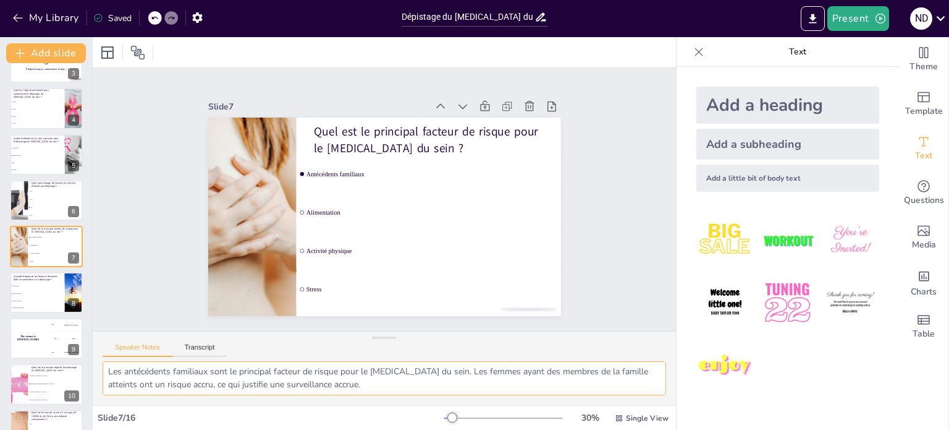
scroll to position [2, 0]
click at [47, 342] on div "200 Jaap" at bounding box center [64, 338] width 37 height 14
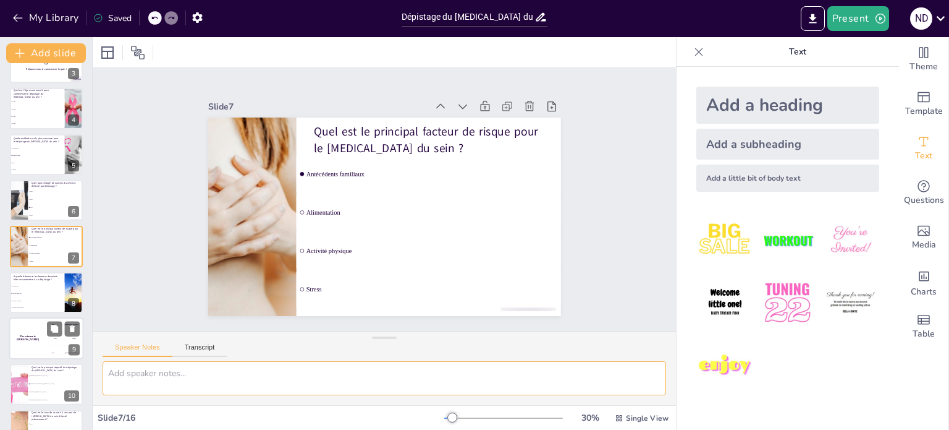
scroll to position [0, 0]
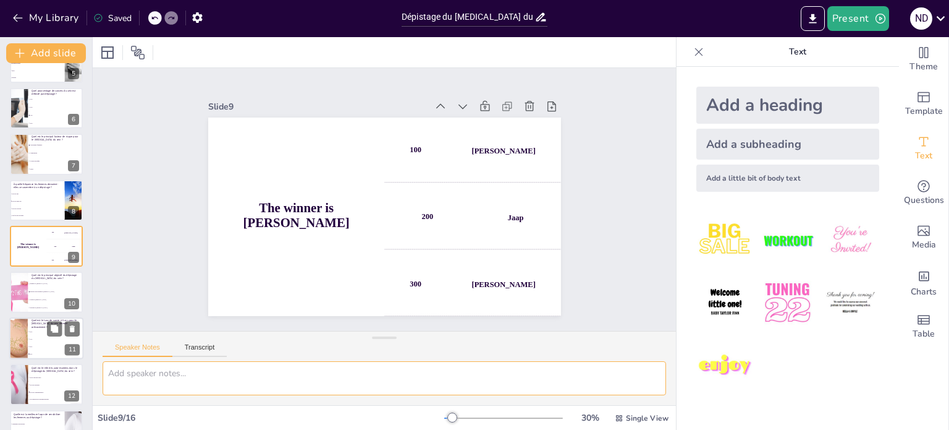
click at [48, 353] on span "95%" at bounding box center [56, 354] width 53 height 2
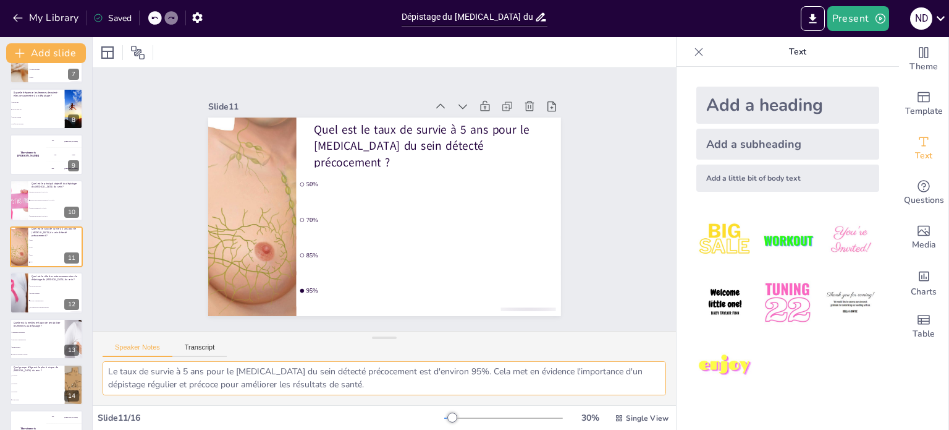
scroll to position [2, 0]
click at [53, 385] on li "30-40 ans" at bounding box center [37, 383] width 56 height 8
